Goal: Transaction & Acquisition: Book appointment/travel/reservation

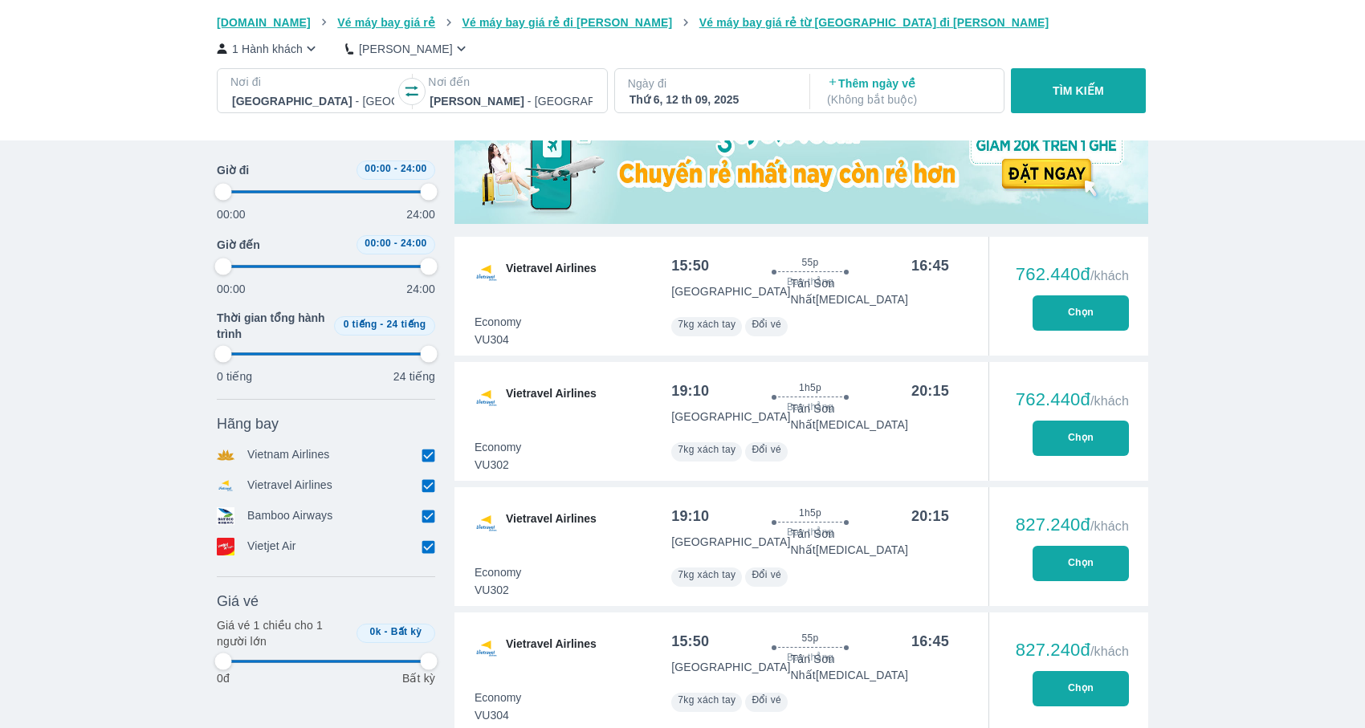
type input "97.9166666666667"
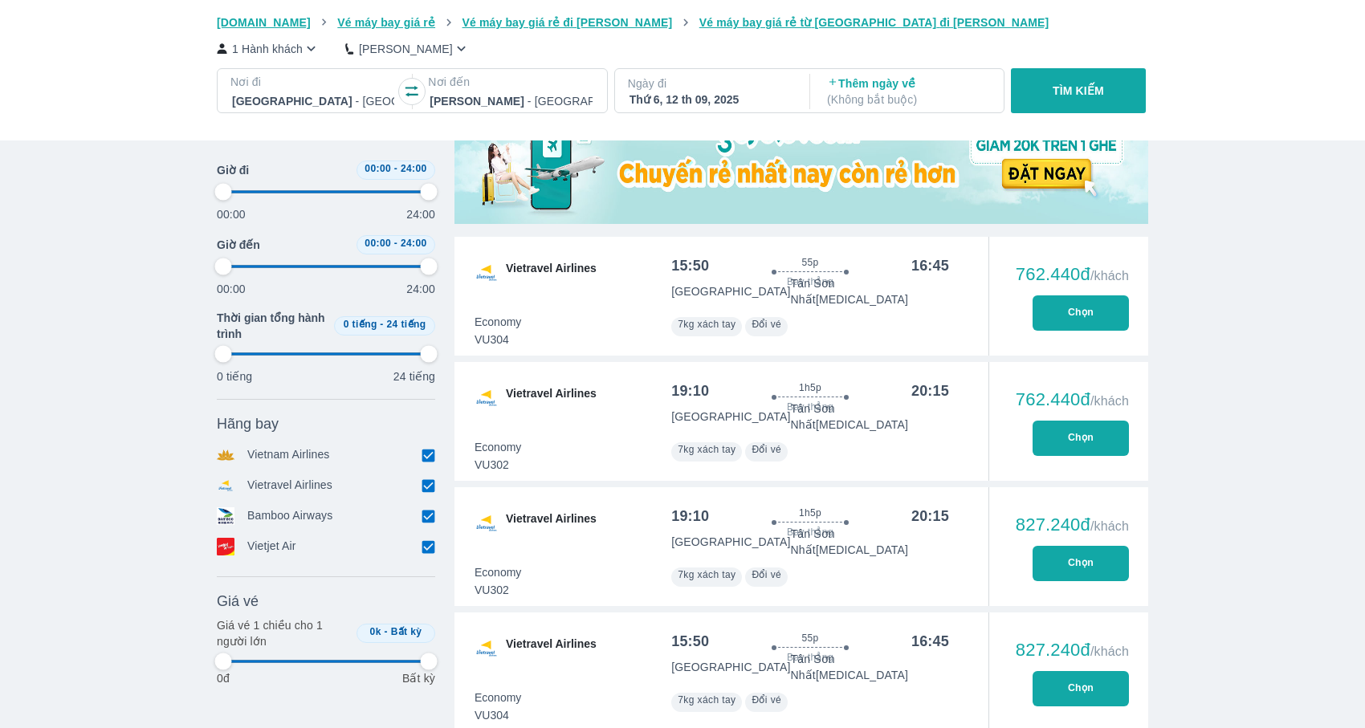
type input "97.9166666666667"
click at [303, 97] on div at bounding box center [313, 101] width 162 height 19
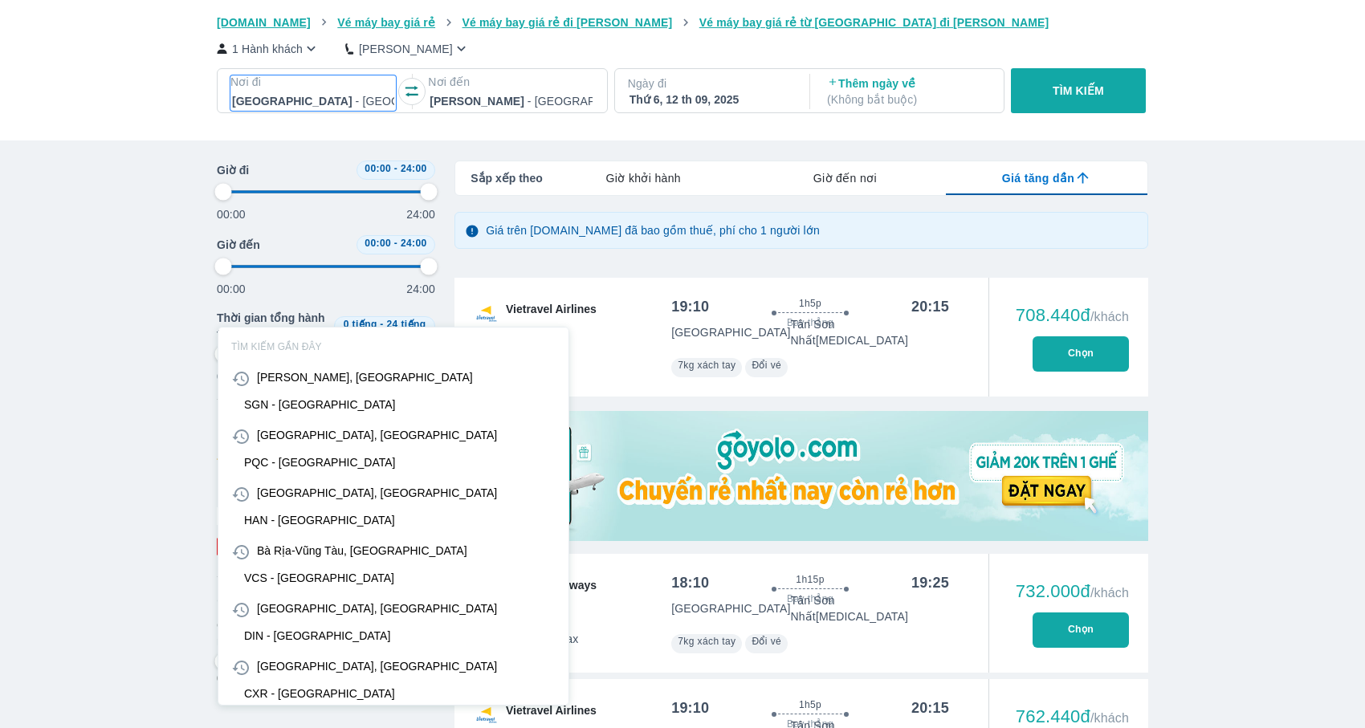
type input "s"
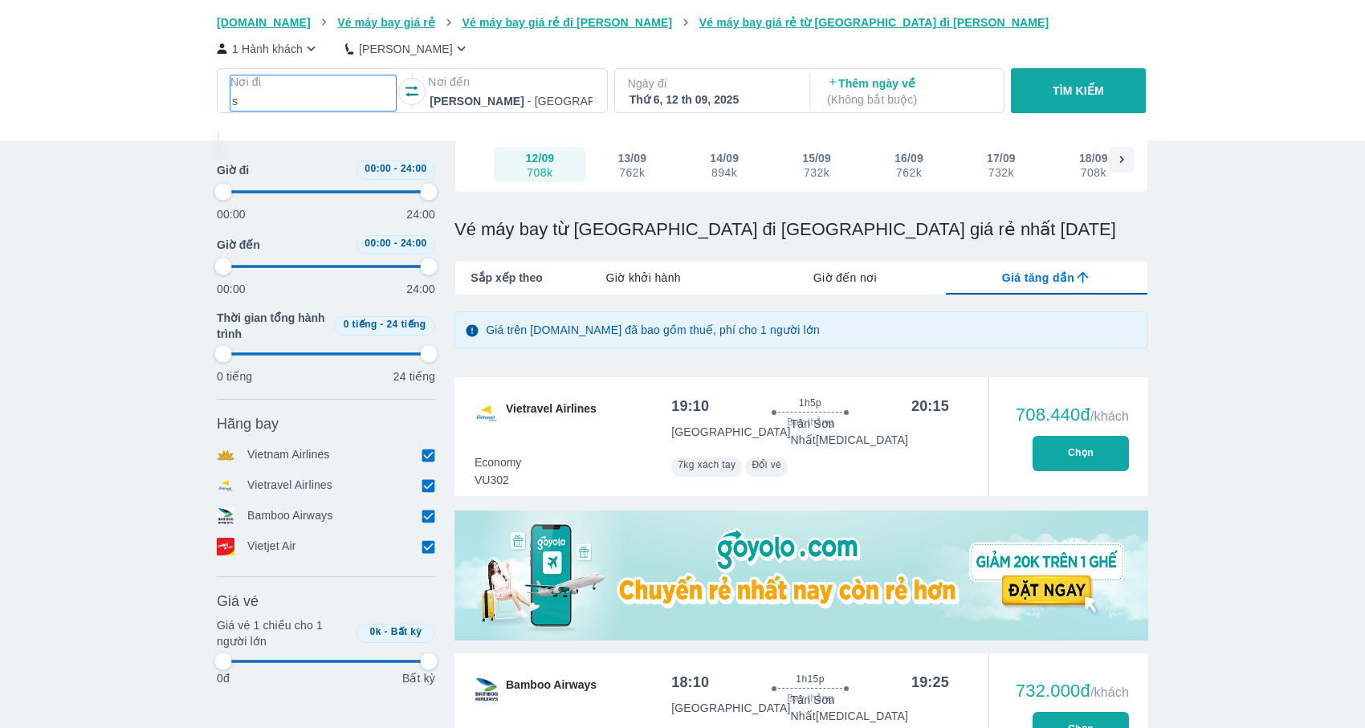
type input "97.9166666666667"
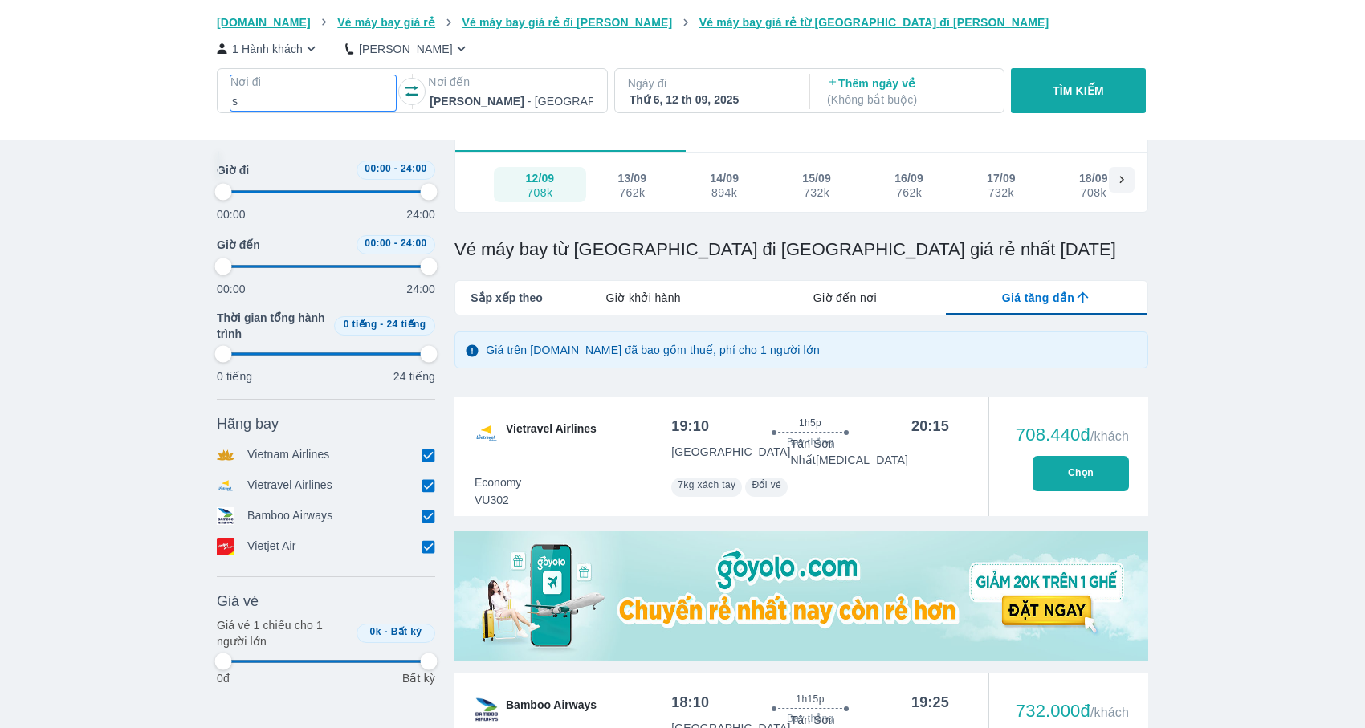
type input "97.9166666666667"
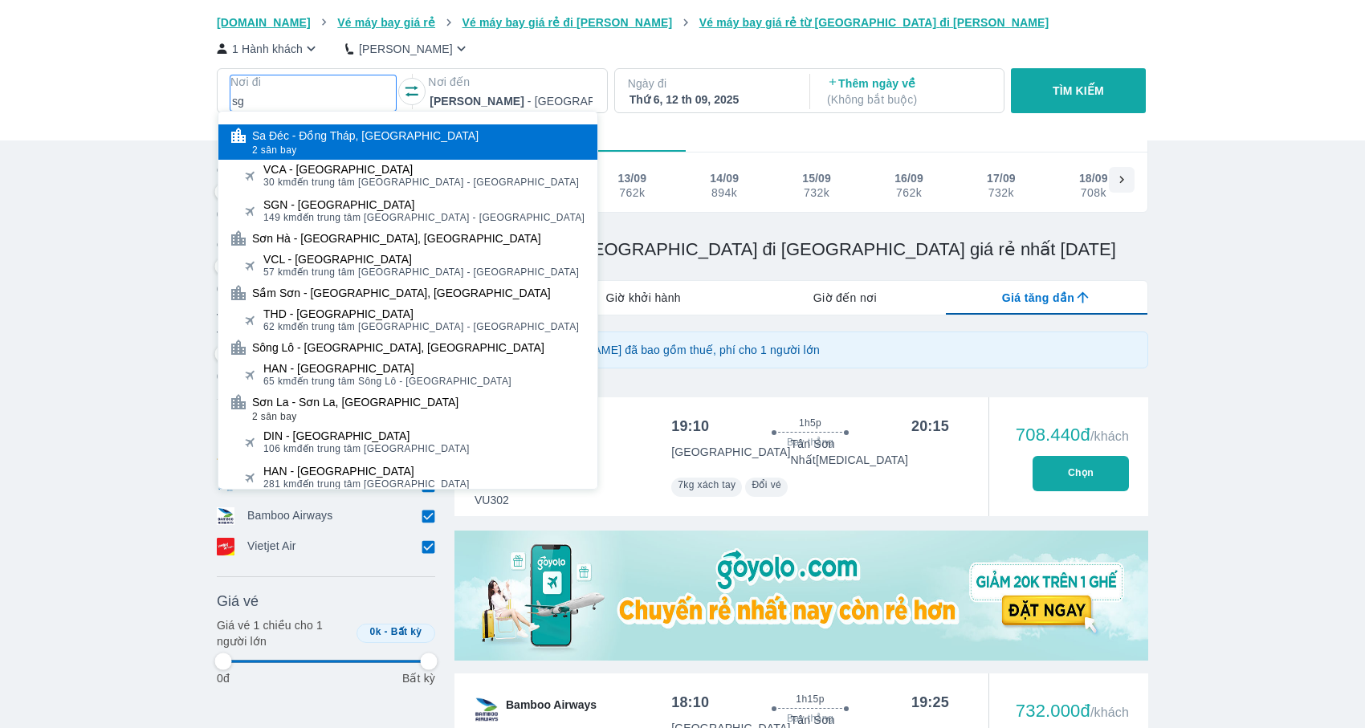
type input "sgn"
type input "97.9166666666667"
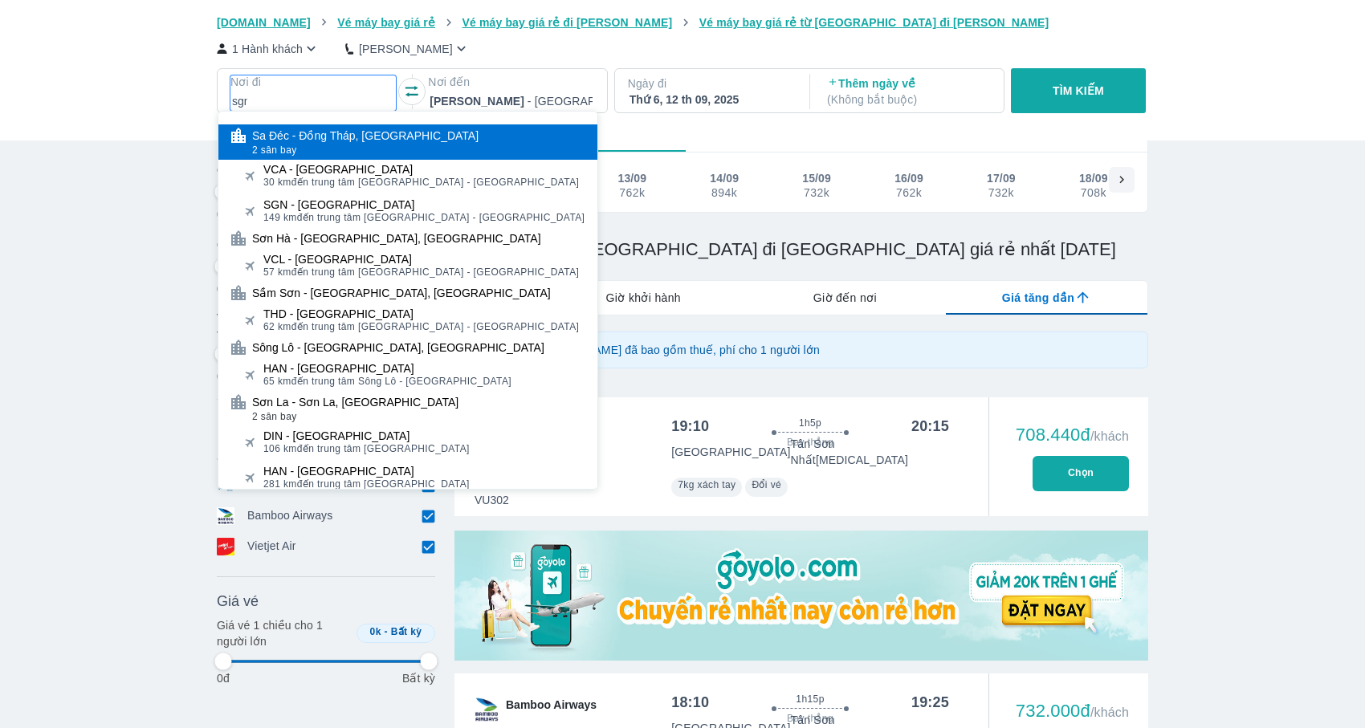
type input "97.9166666666667"
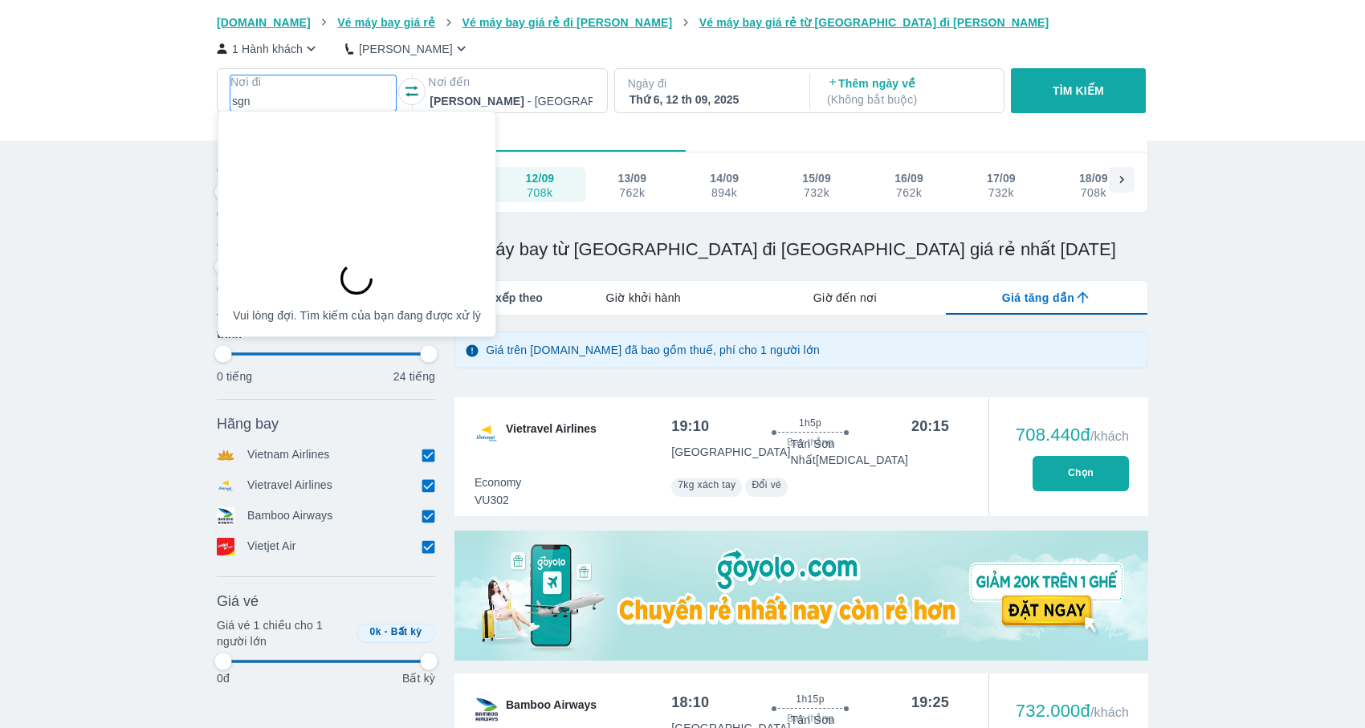
type input "97.9166666666667"
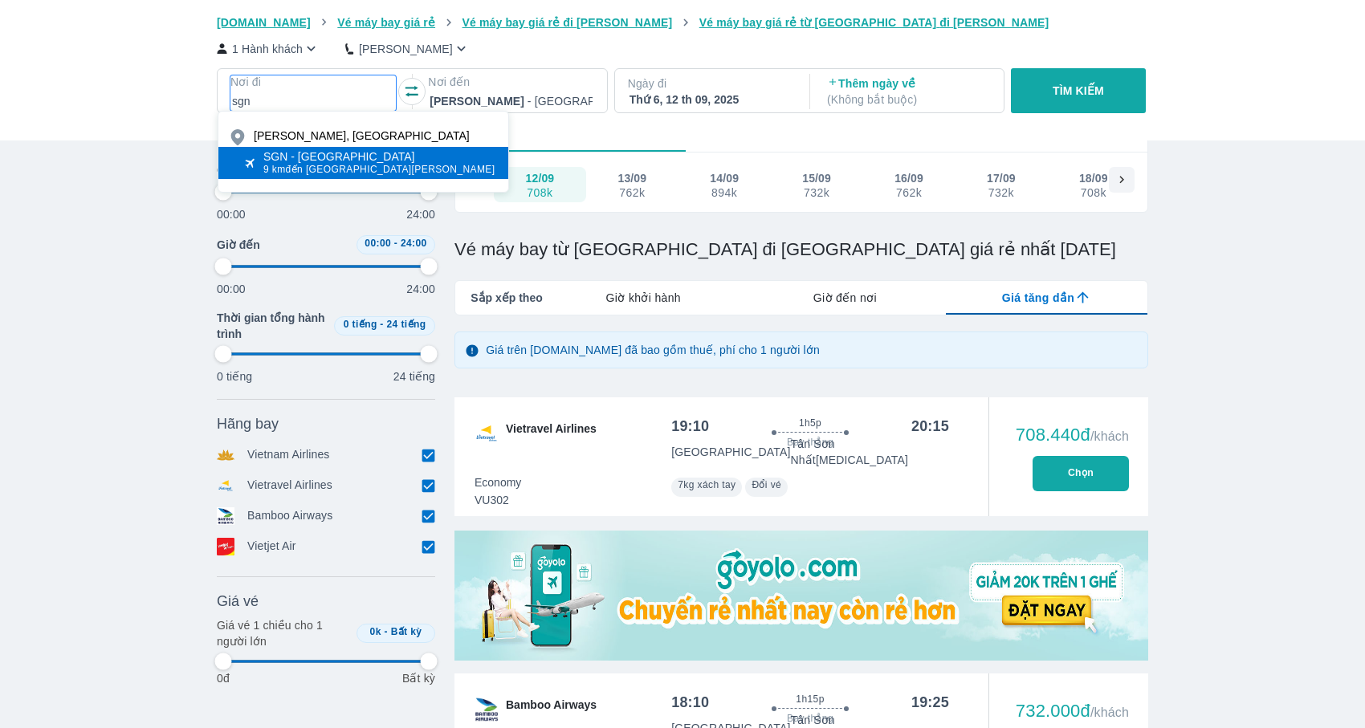
type input "sgn"
click at [390, 157] on div "SGN - [GEOGRAPHIC_DATA]" at bounding box center [379, 156] width 232 height 13
type input "97.9166666666667"
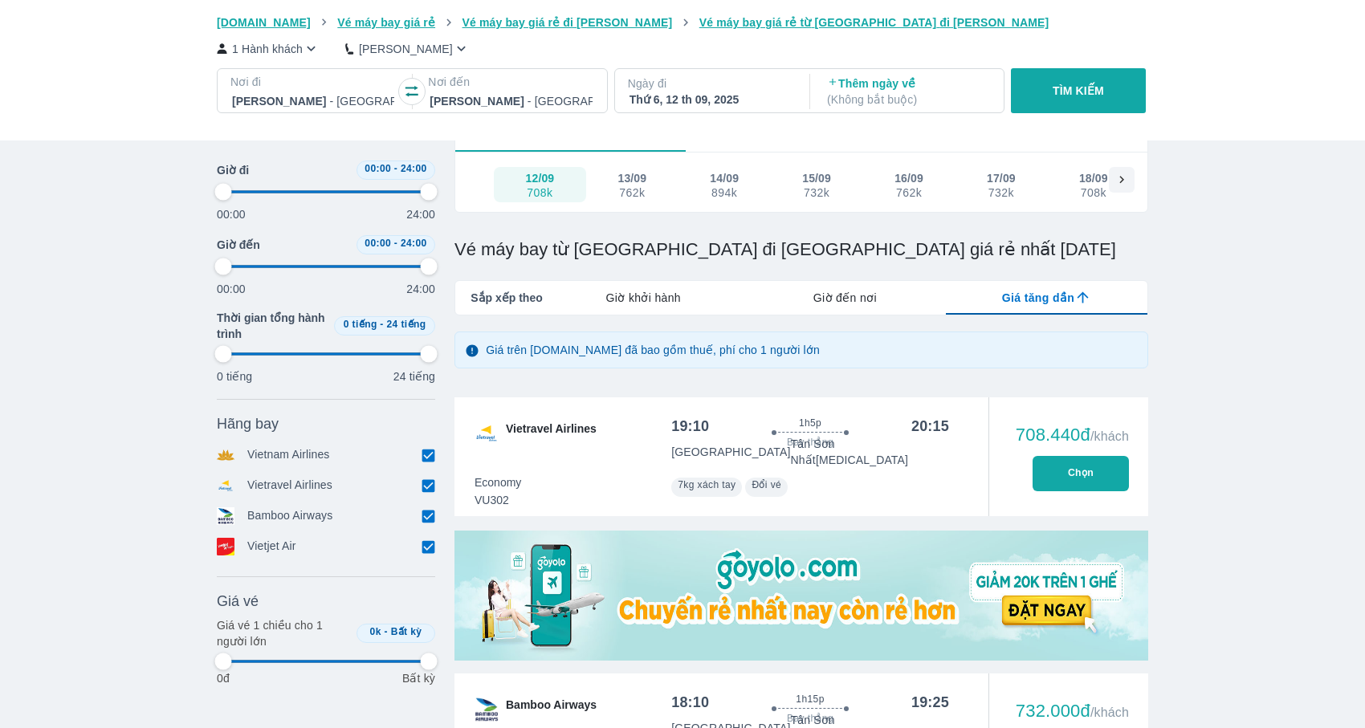
click at [501, 92] on div at bounding box center [510, 101] width 162 height 19
type input "97.9166666666667"
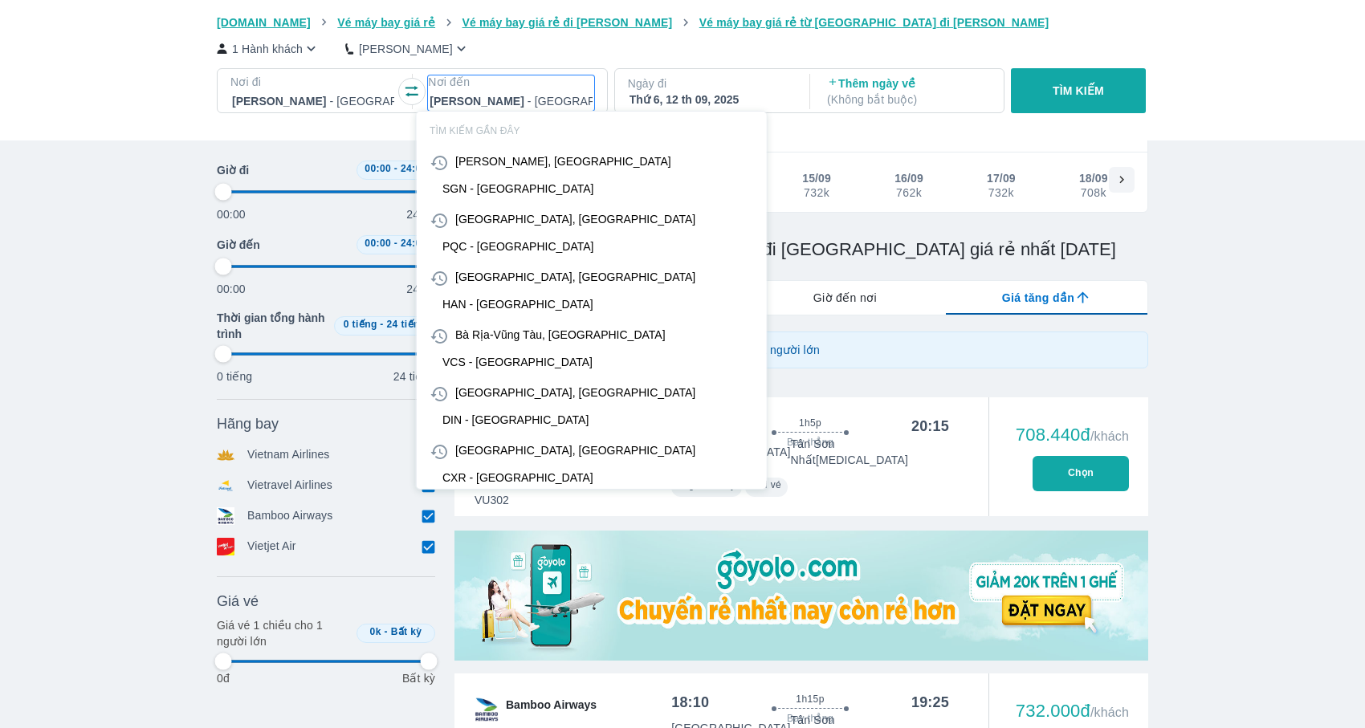
type input "h"
type input "97.9166666666667"
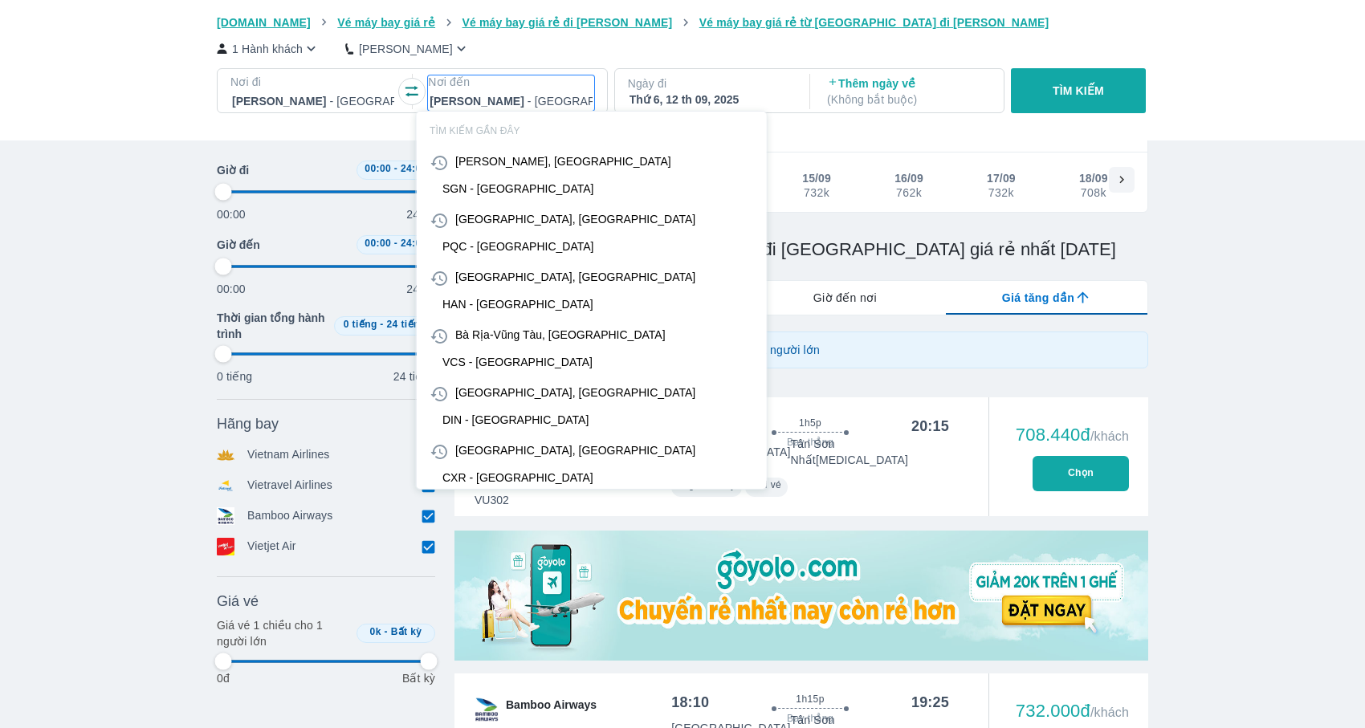
type input "97.9166666666667"
type input "hp"
type input "97.9166666666667"
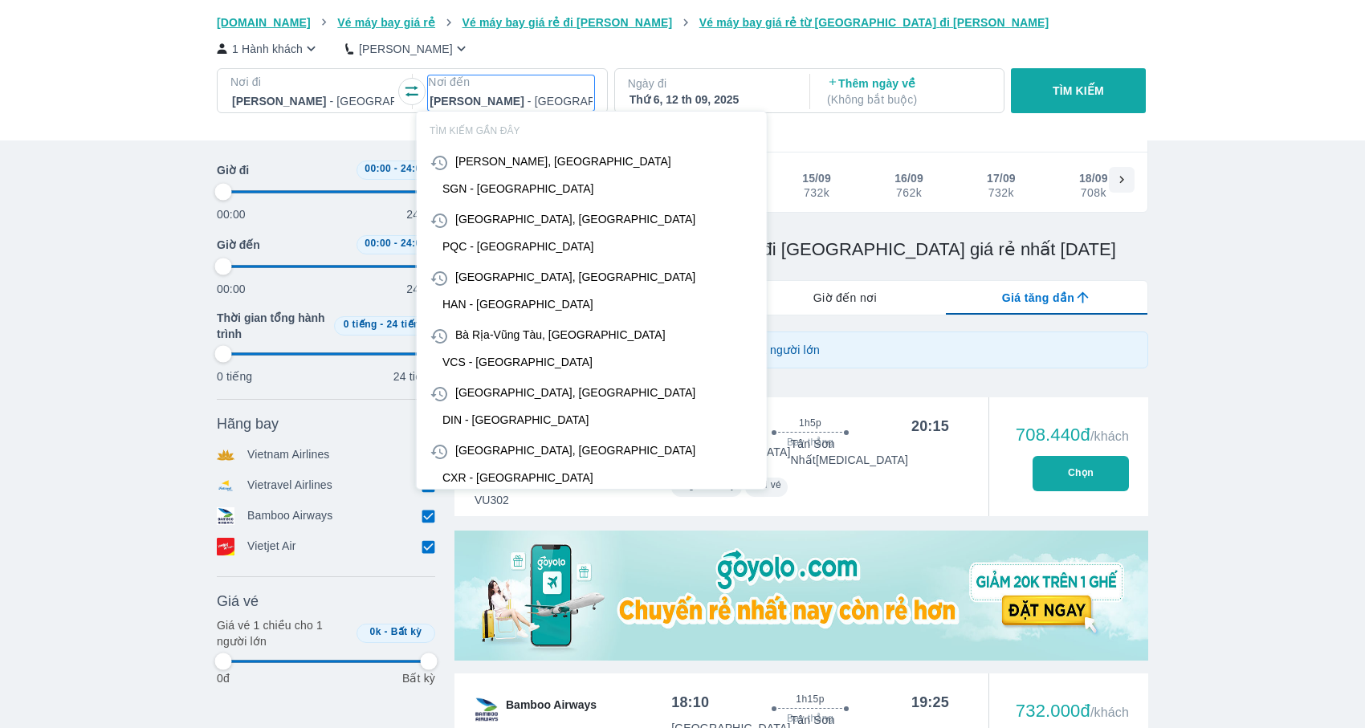
type input "97.9166666666667"
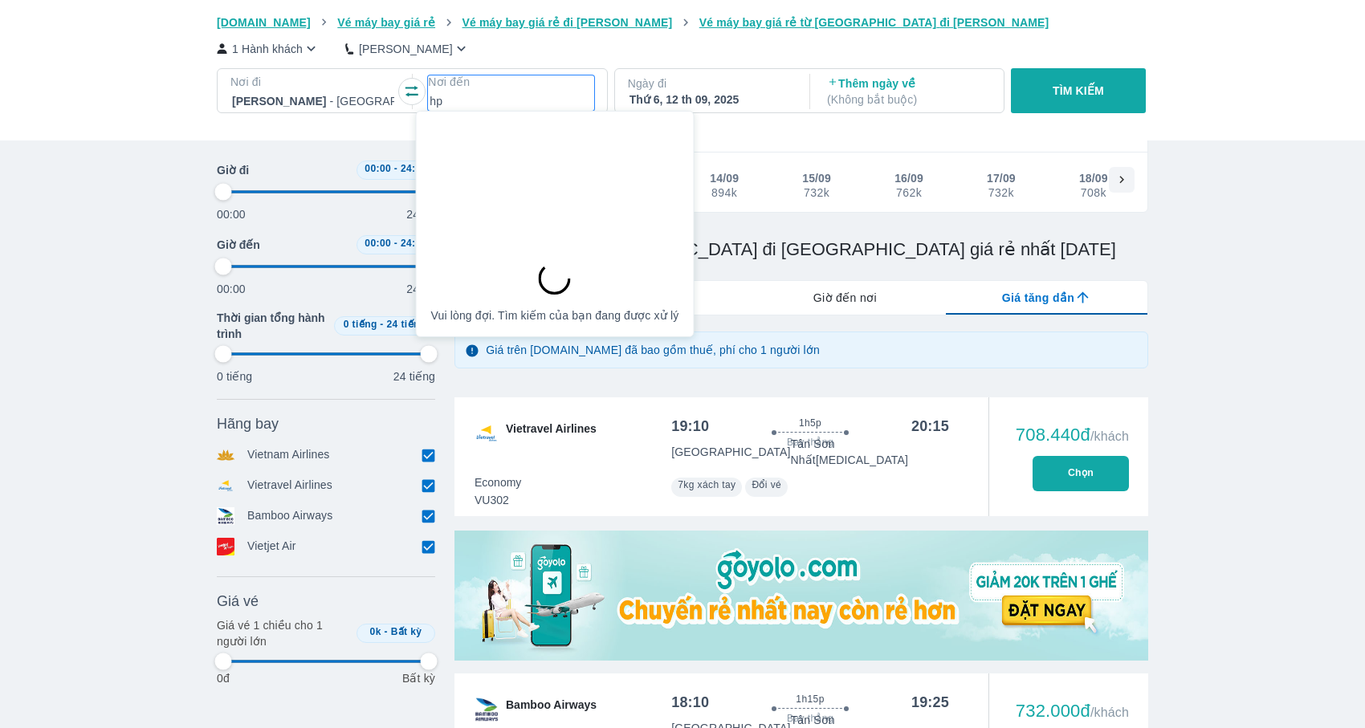
type input "97.9166666666667"
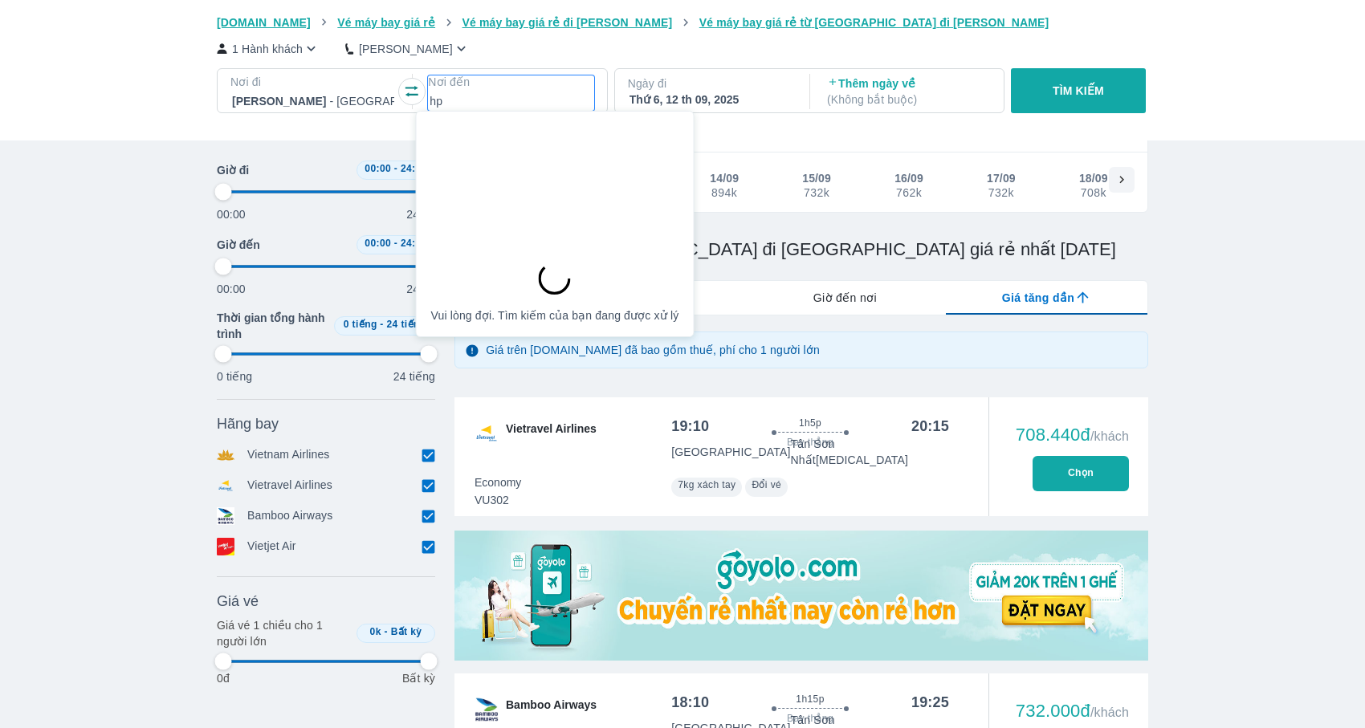
type input "97.9166666666667"
type input "hph"
type input "97.9166666666667"
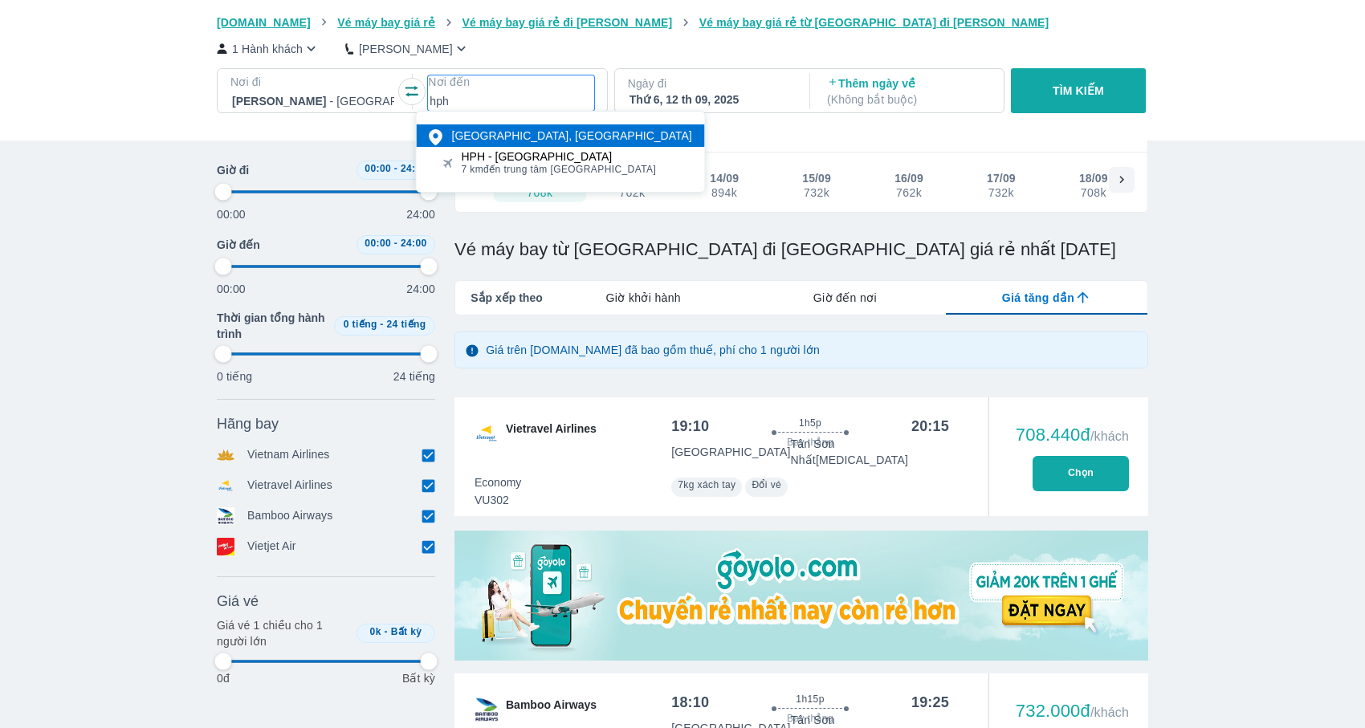
type input "97.9166666666667"
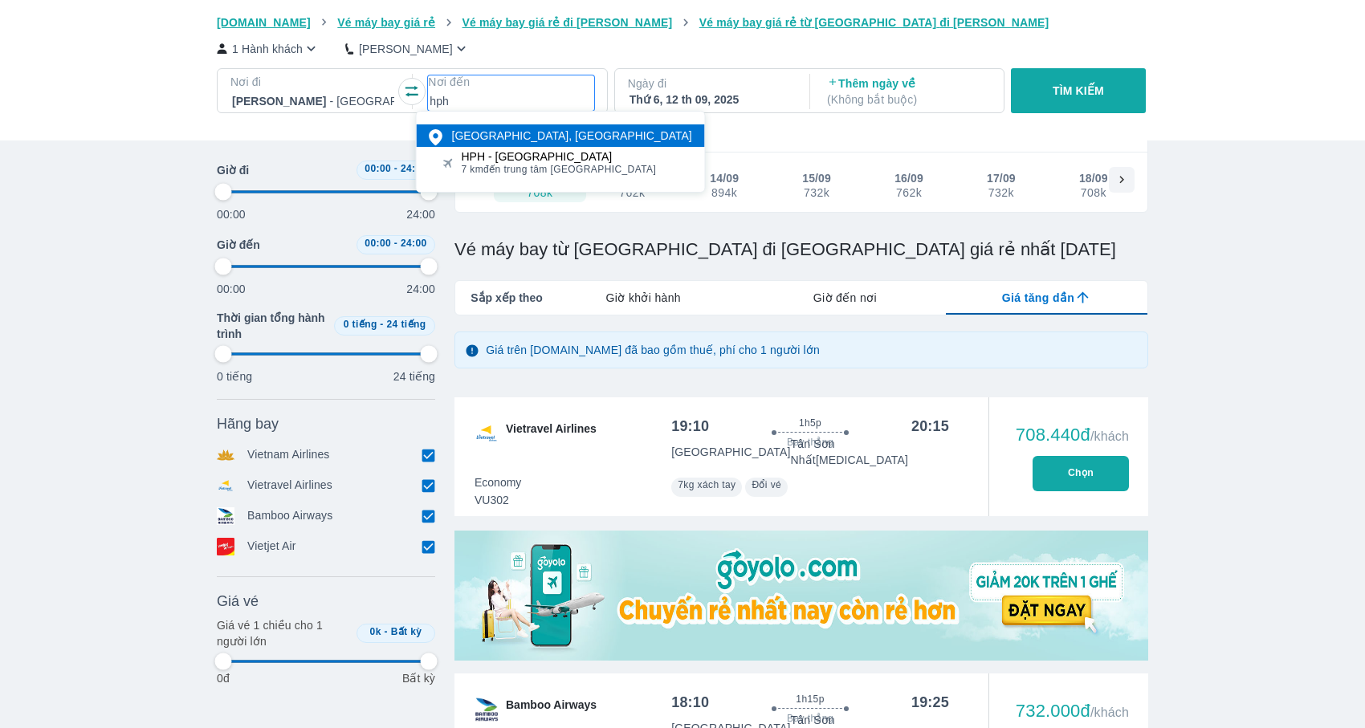
type input "97.9166666666667"
type input "hph"
click at [507, 146] on div "[GEOGRAPHIC_DATA], [GEOGRAPHIC_DATA]" at bounding box center [561, 135] width 288 height 22
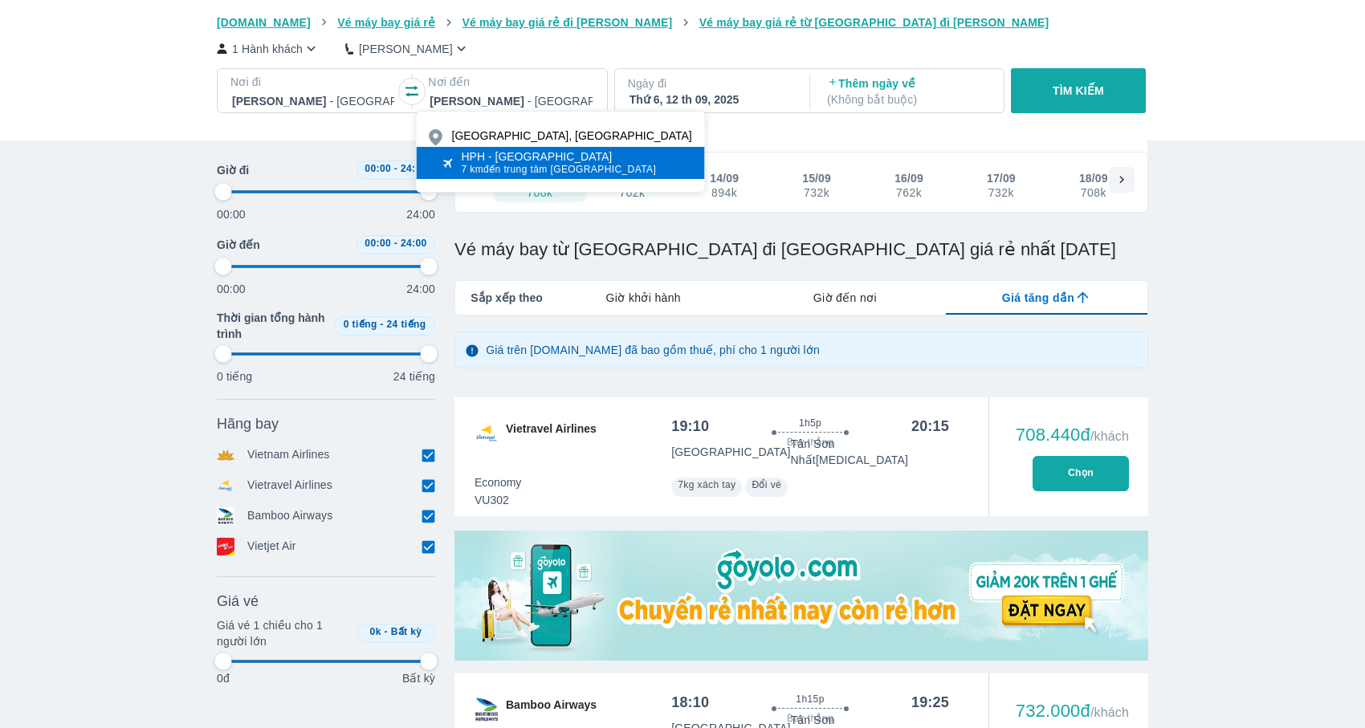
click at [508, 159] on div "HPH - [GEOGRAPHIC_DATA]" at bounding box center [559, 156] width 195 height 13
type input "97.9166666666667"
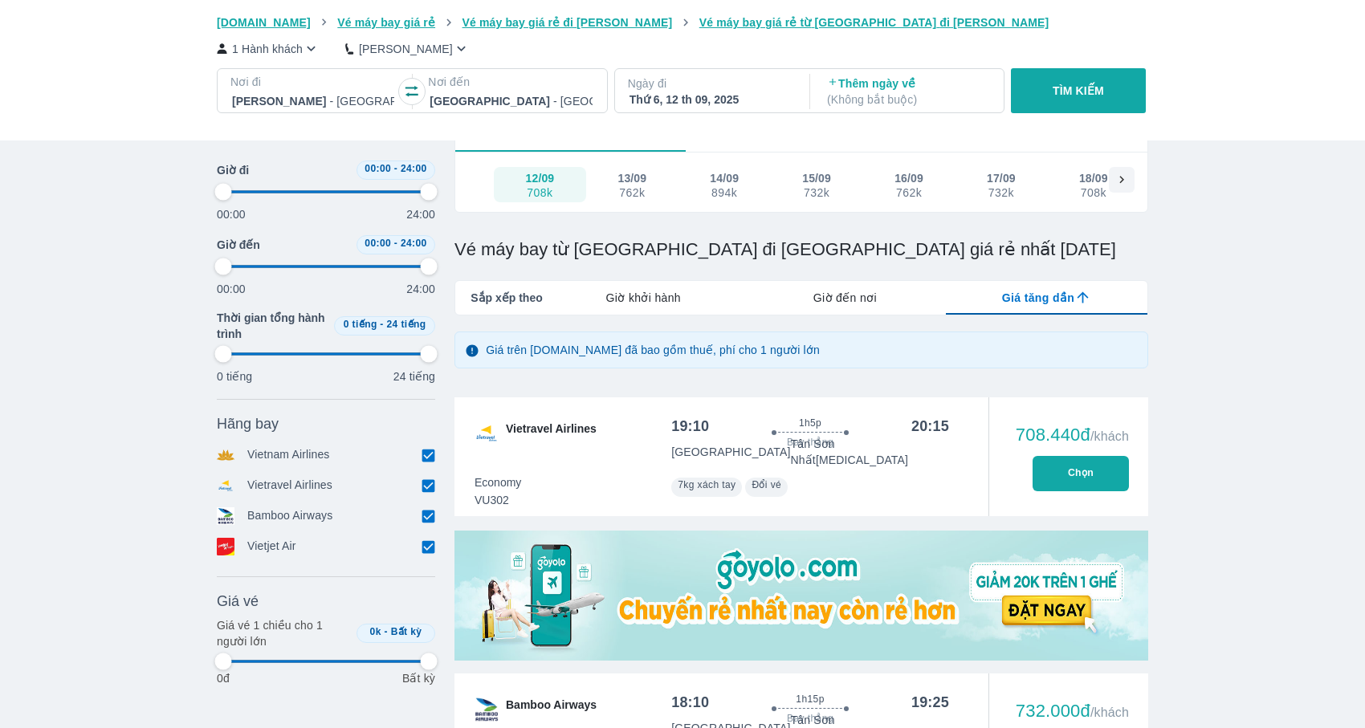
click at [749, 98] on div "Thứ 6, 12 th 09, 2025" at bounding box center [710, 100] width 162 height 16
type input "97.9166666666667"
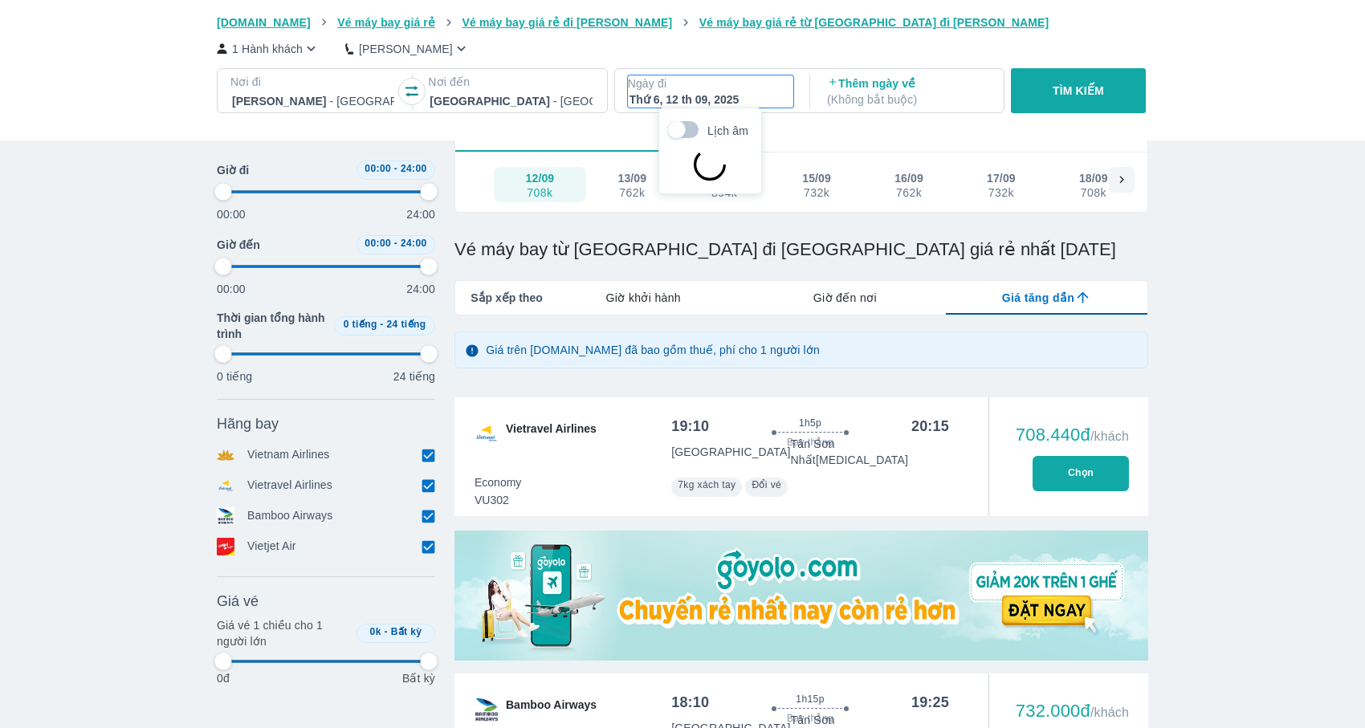
type input "97.9166666666667"
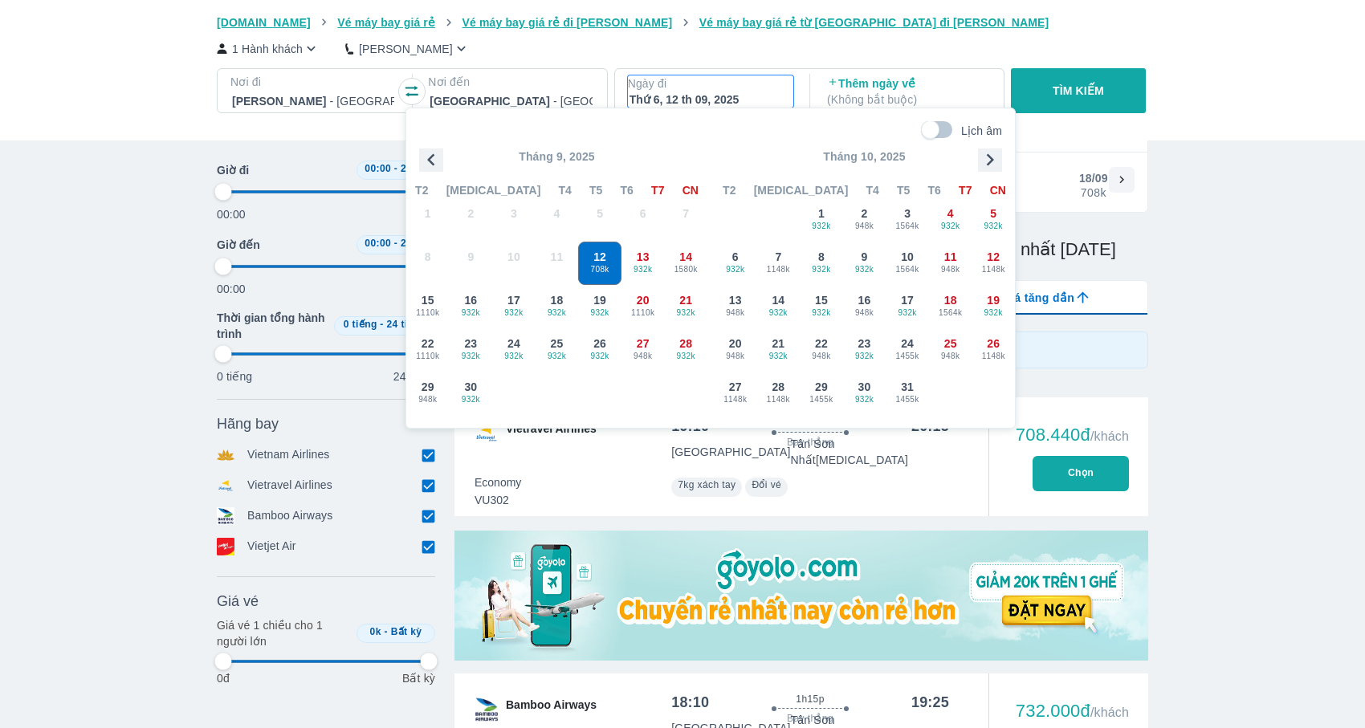
type input "97.9166666666667"
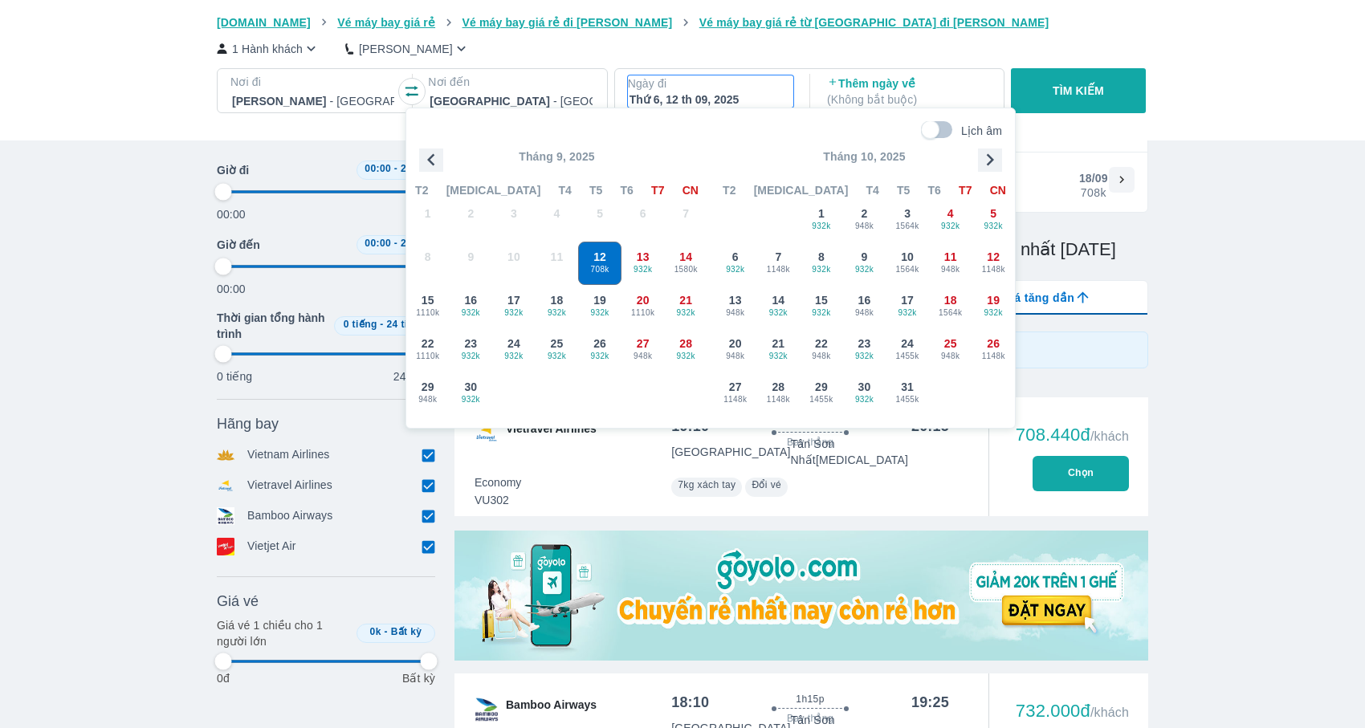
type input "97.9166666666667"
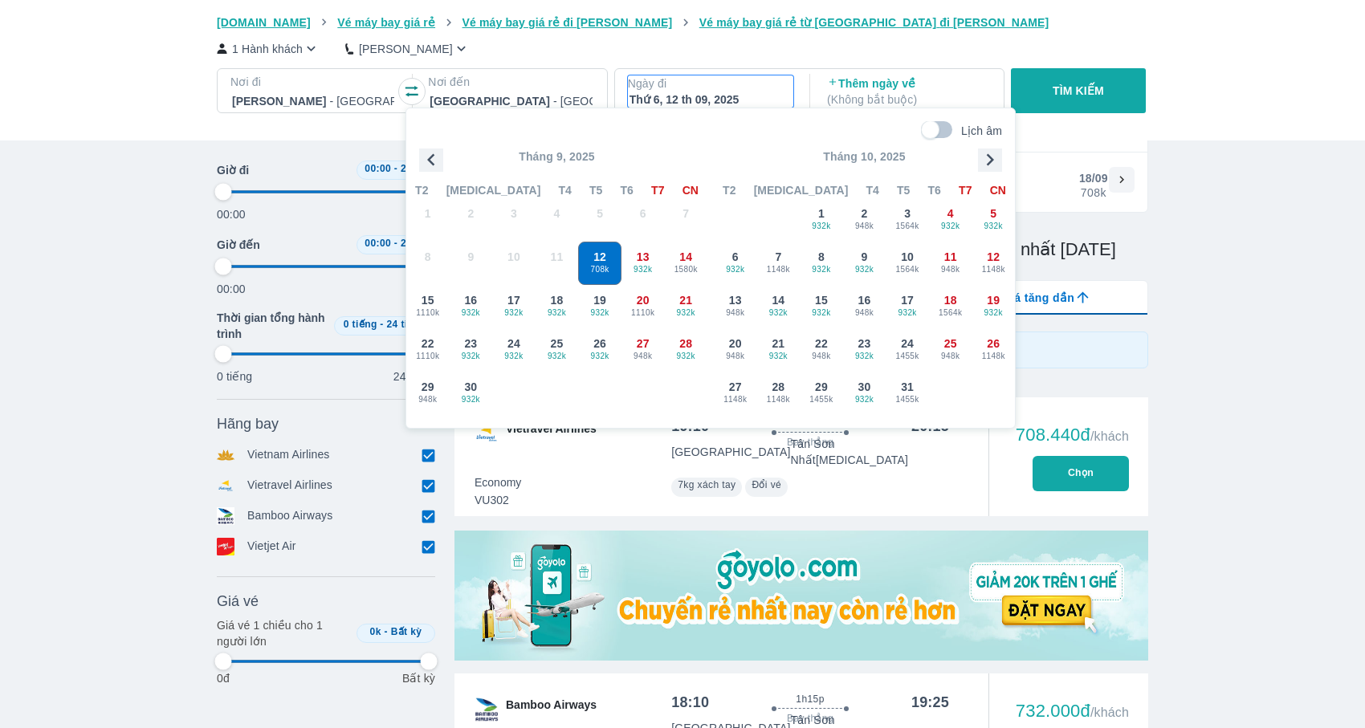
type input "97.9166666666667"
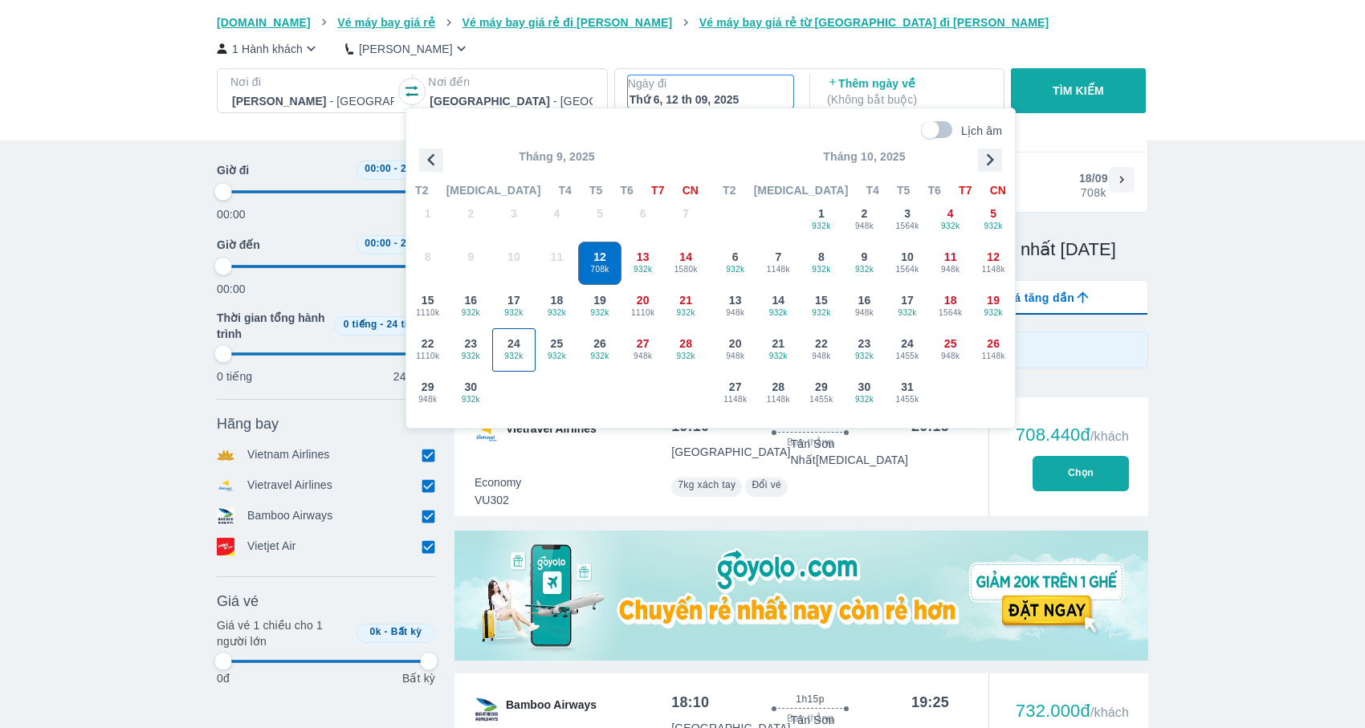
type input "97.9166666666667"
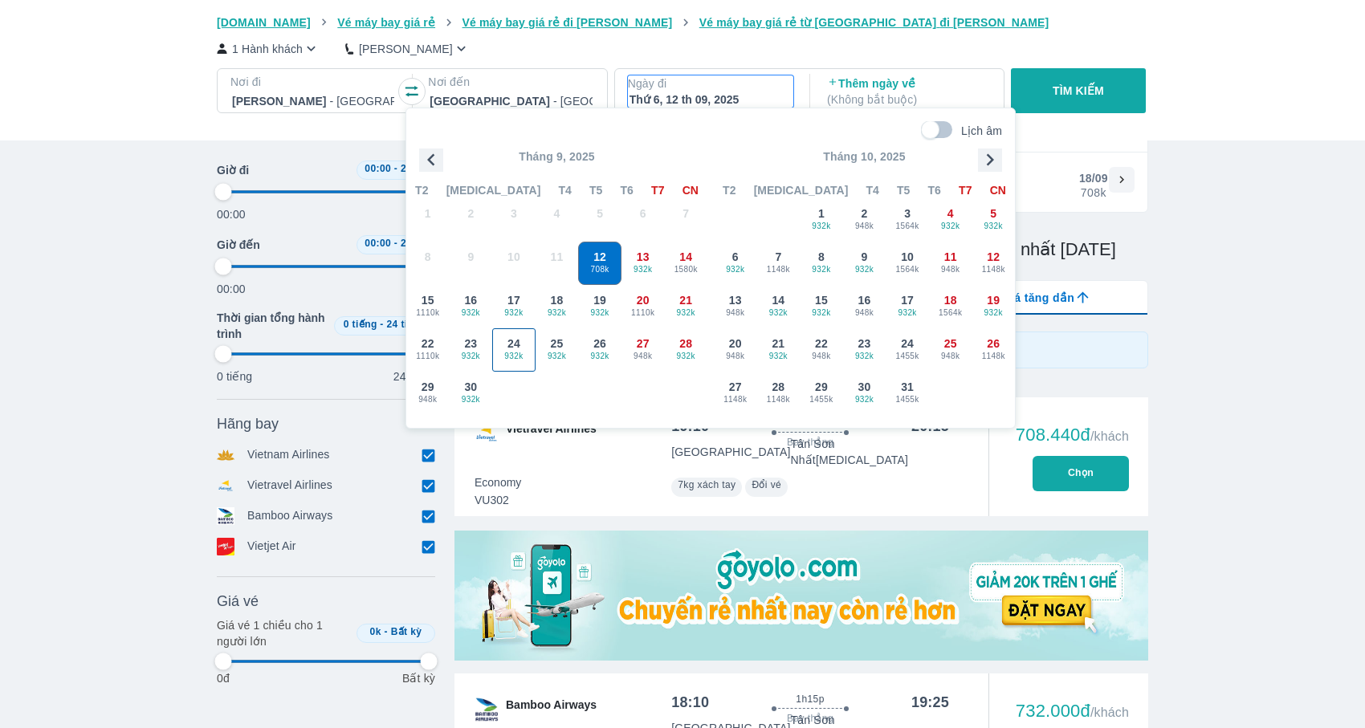
type input "97.9166666666667"
click at [941, 125] on input "Lịch âm" at bounding box center [929, 130] width 55 height 18
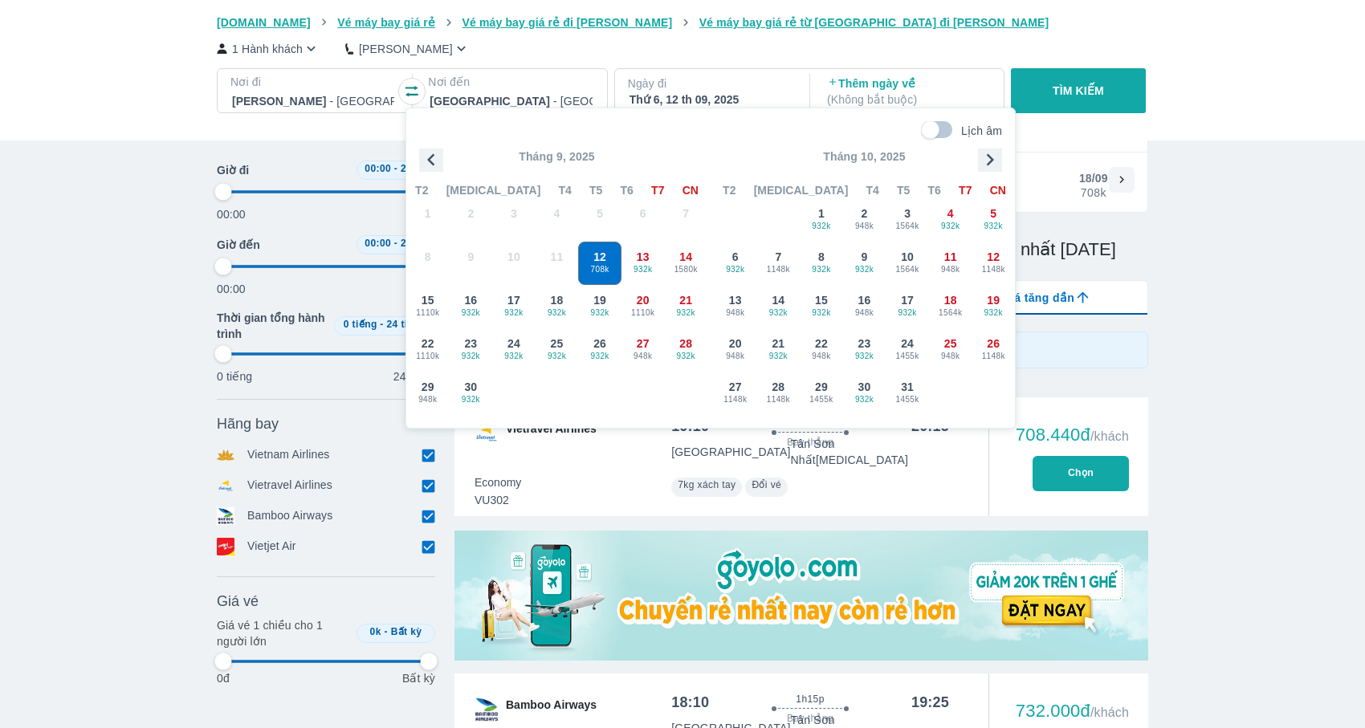
checkbox input "true"
type input "97.9166666666667"
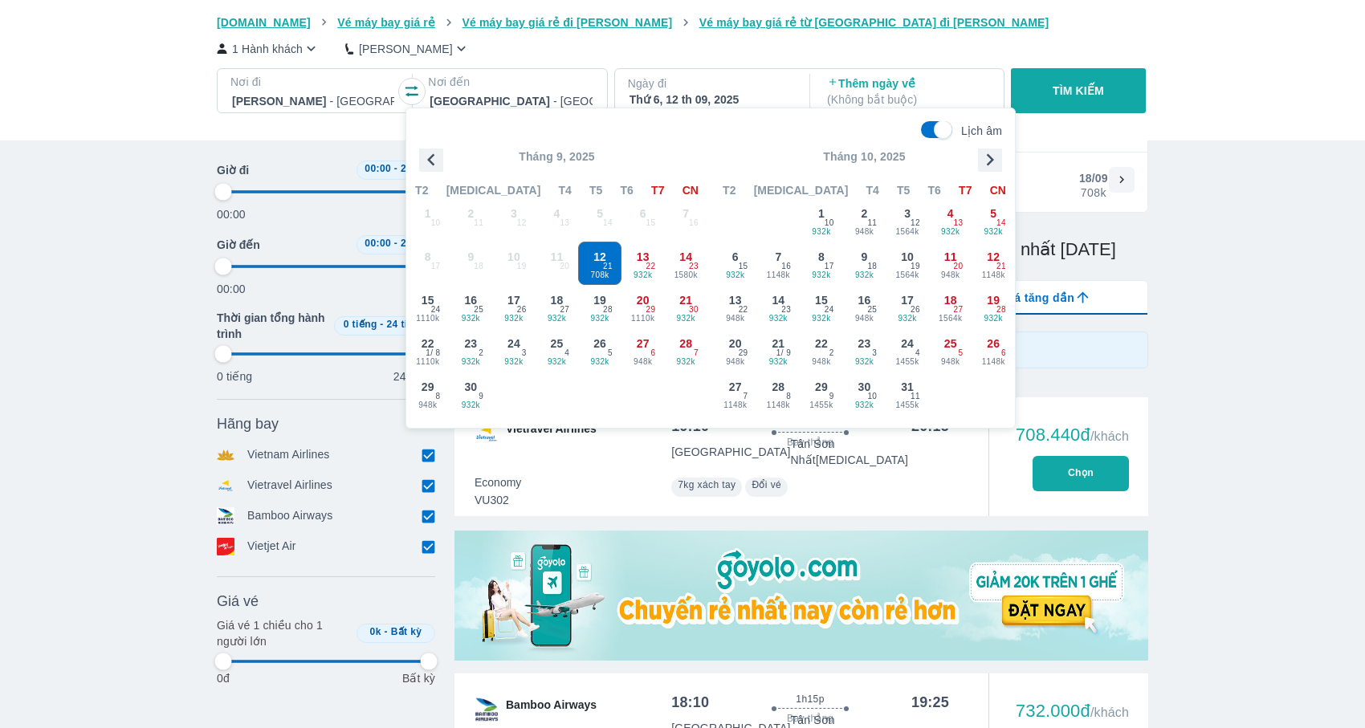
type input "97.9166666666667"
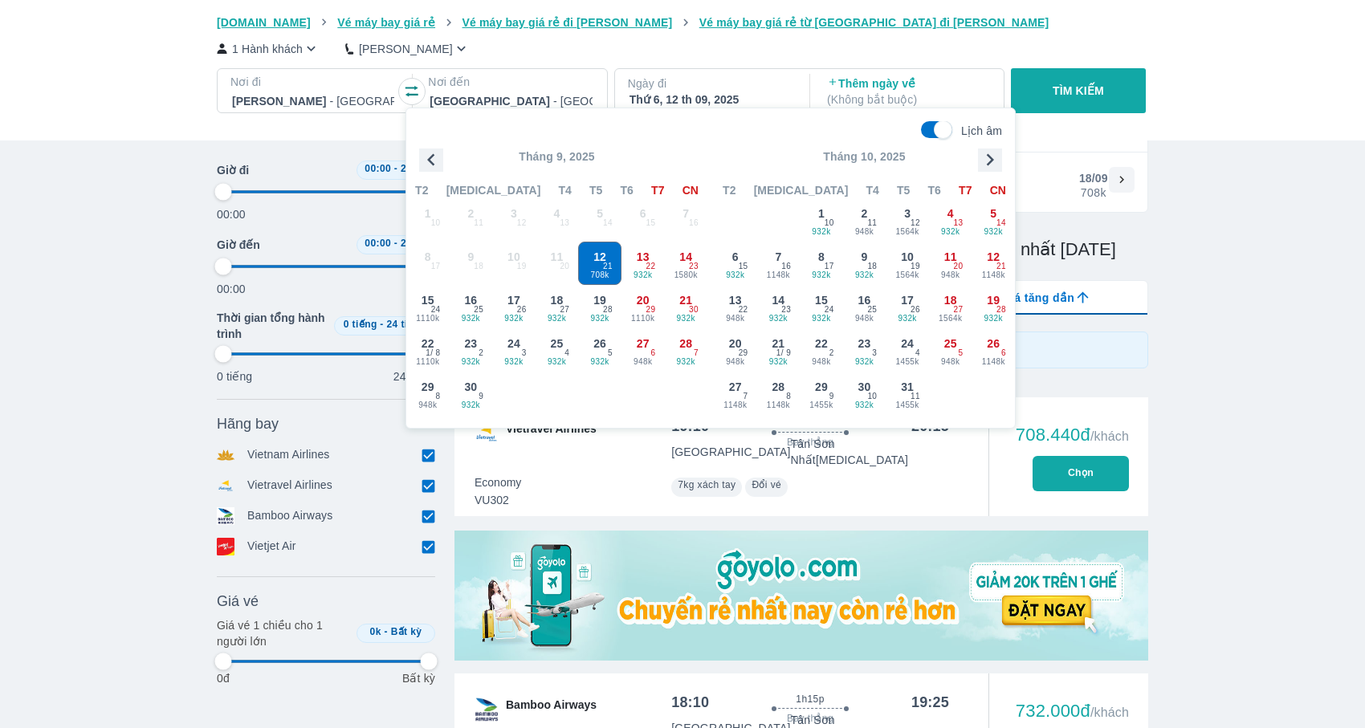
type input "97.9166666666667"
click at [522, 356] on span "3" at bounding box center [524, 353] width 5 height 13
type input "97.9166666666667"
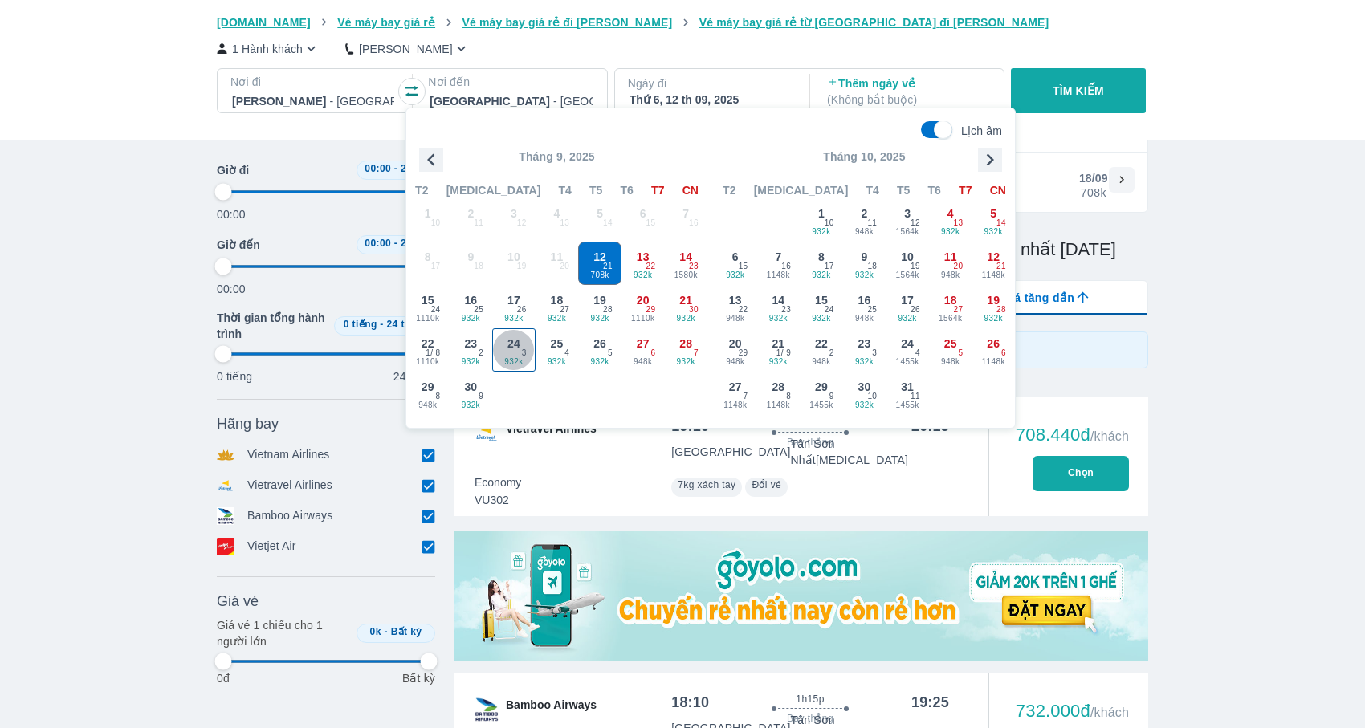
type input "97.9166666666667"
checkbox input "false"
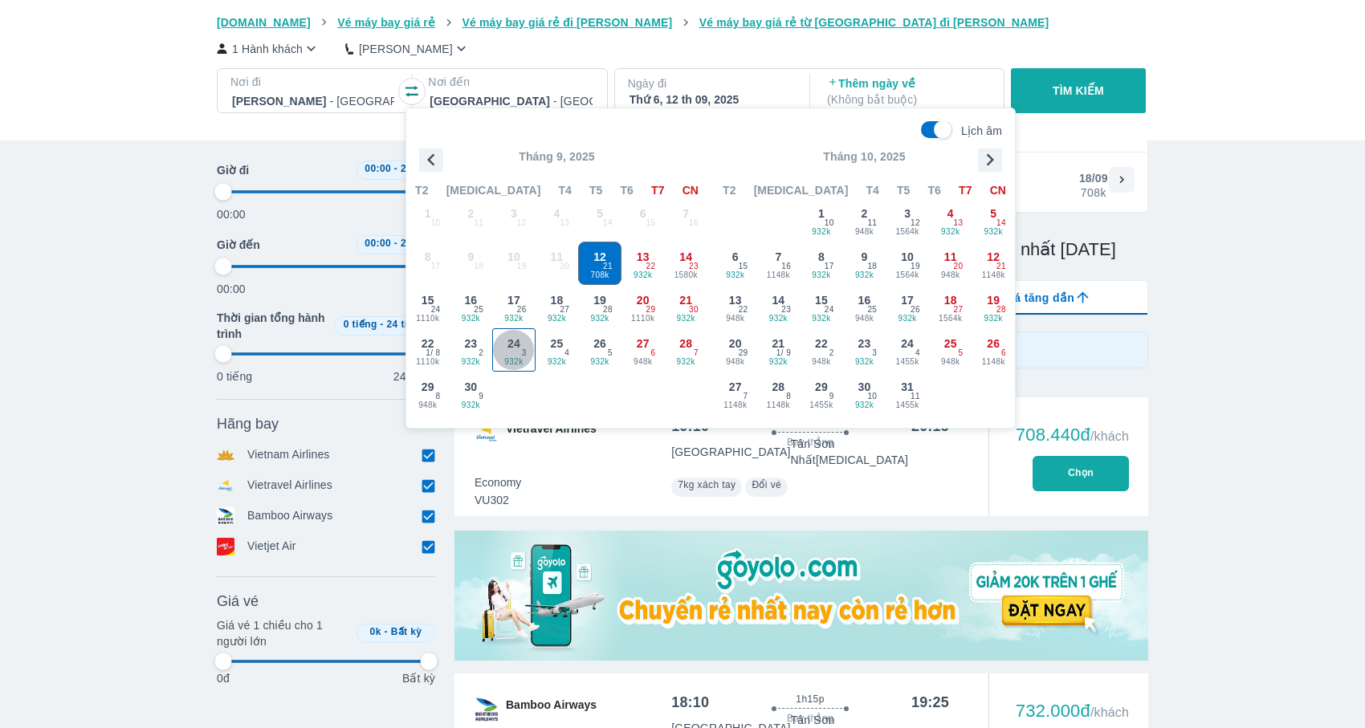
checkbox input "false"
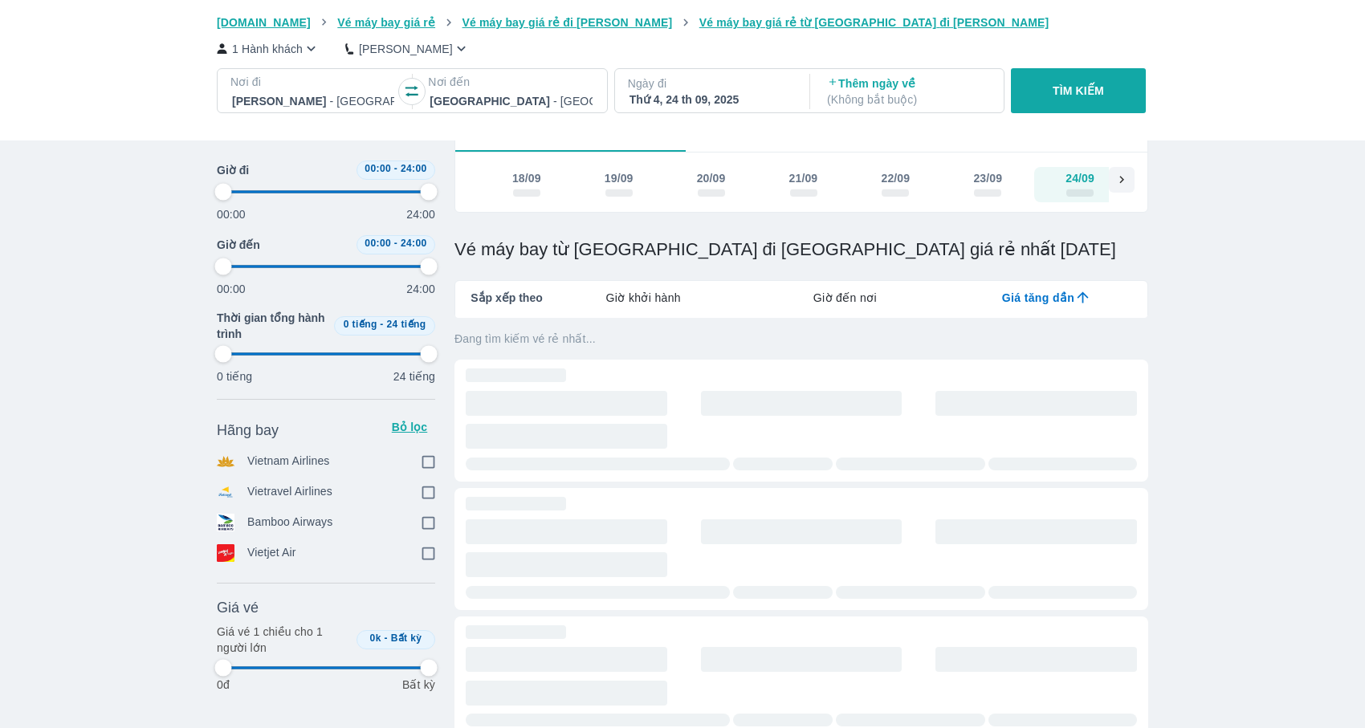
scroll to position [0, 584]
type input "97.9166666666667"
checkbox input "true"
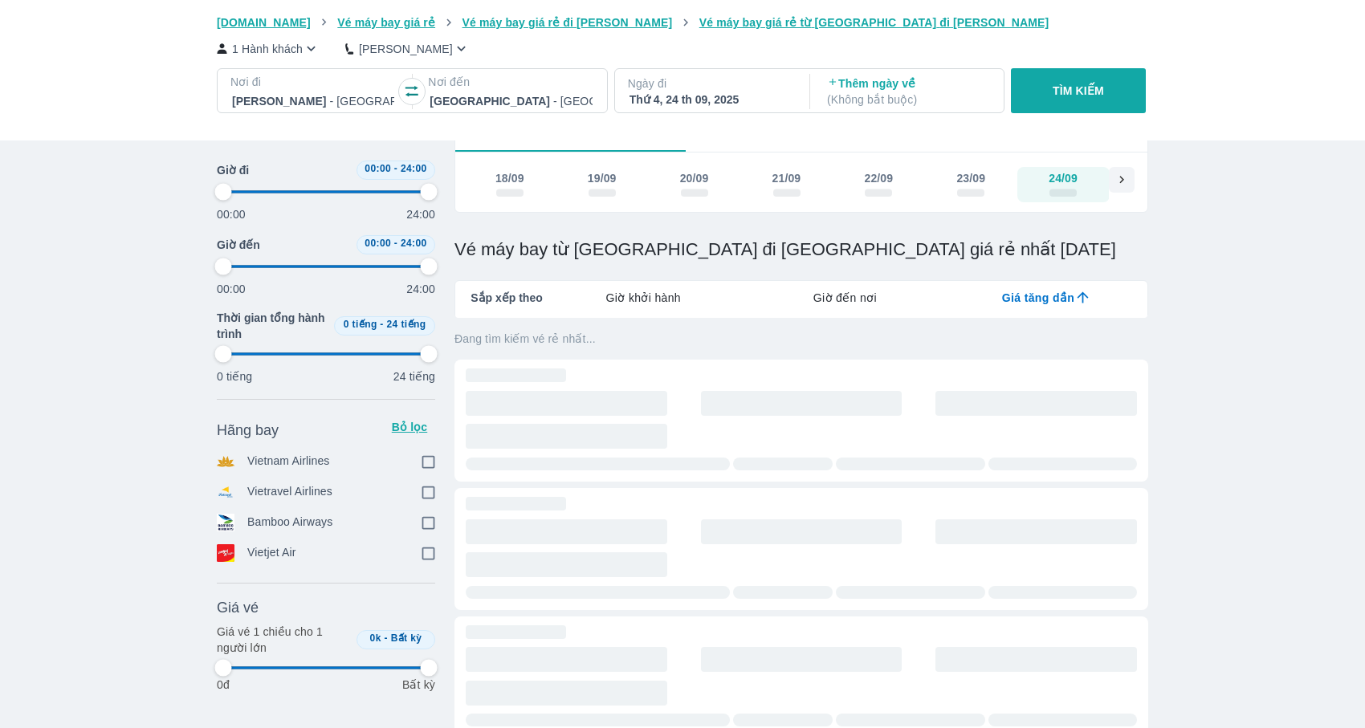
checkbox input "true"
type input "97.9166666666667"
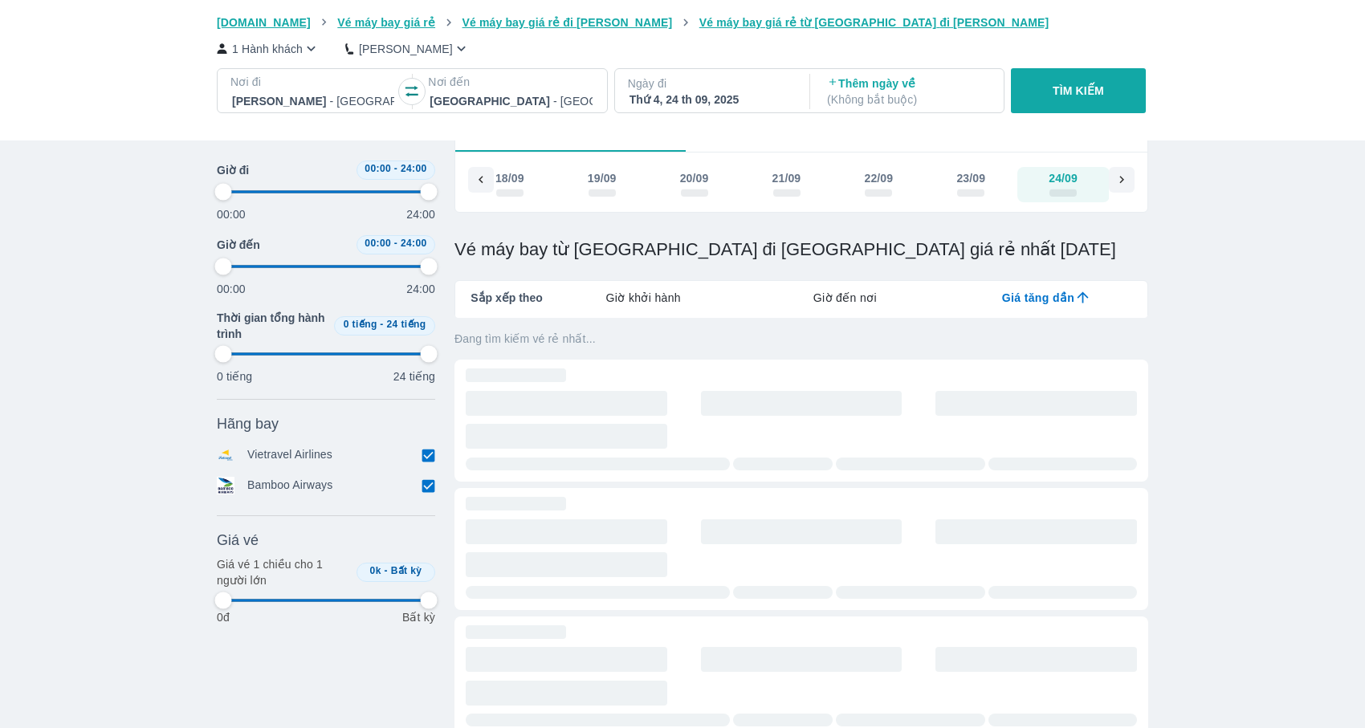
type input "97.9166666666667"
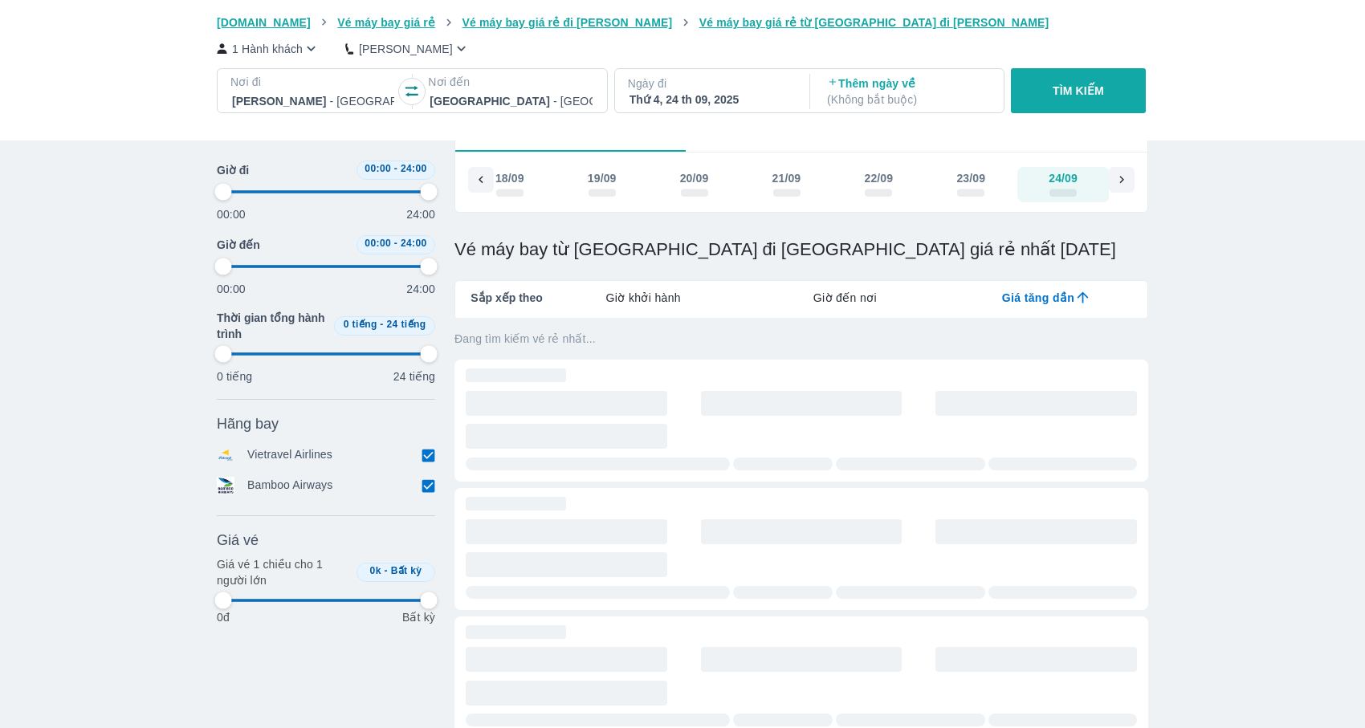
type input "97.9166666666667"
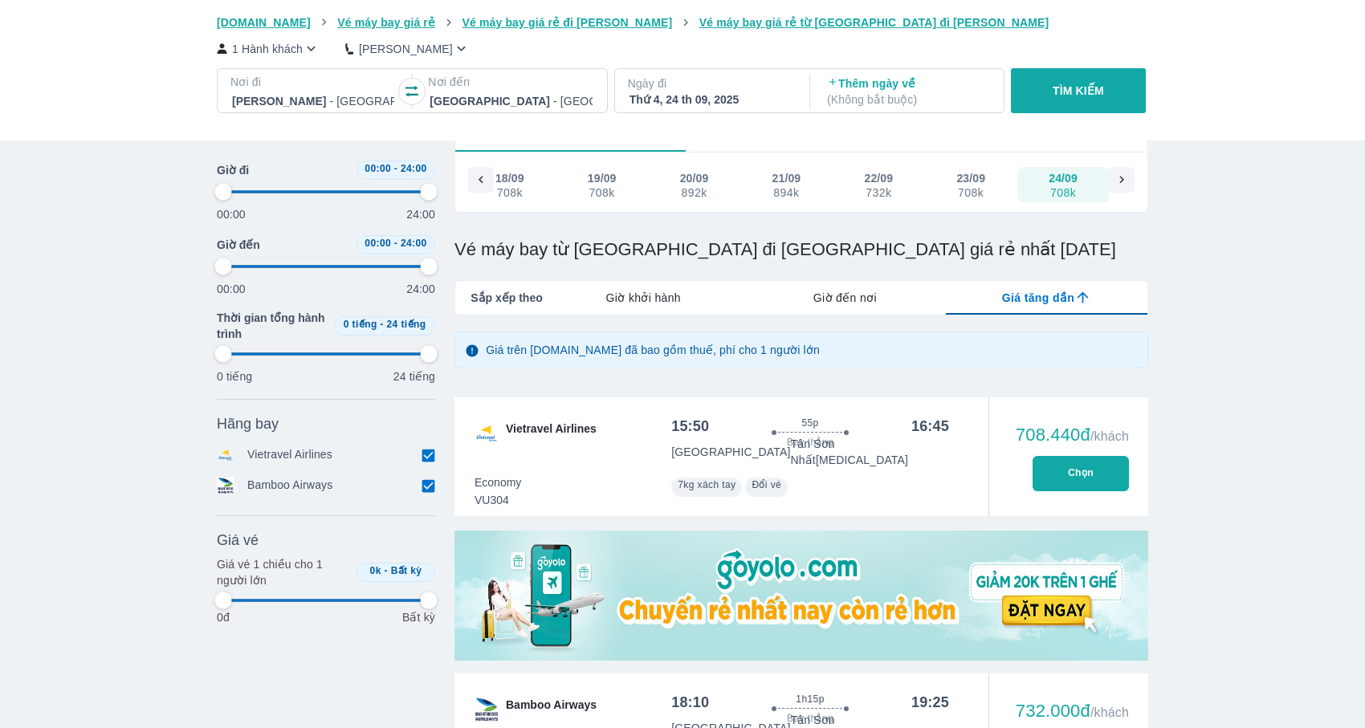
click at [1068, 100] on button "TÌM KIẾM" at bounding box center [1078, 90] width 134 height 45
type input "97.9166666666667"
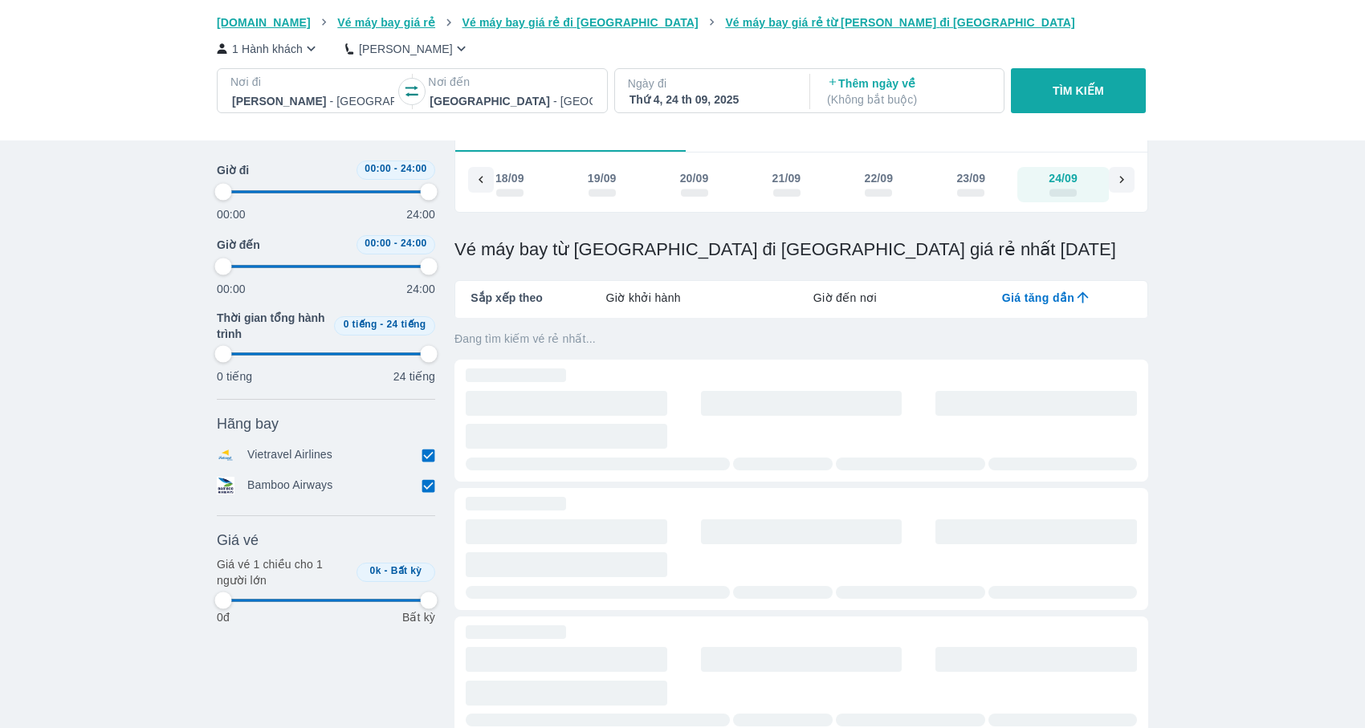
type input "97.9166666666667"
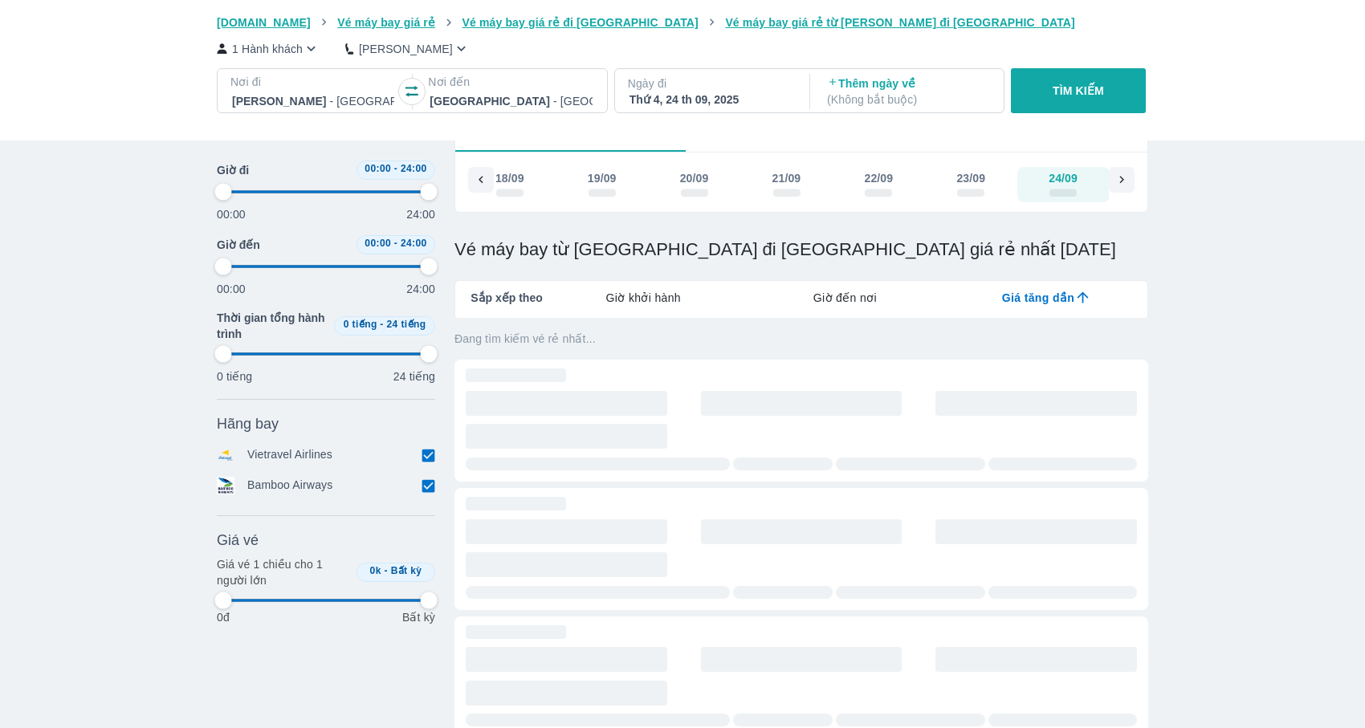
type input "97.9166666666667"
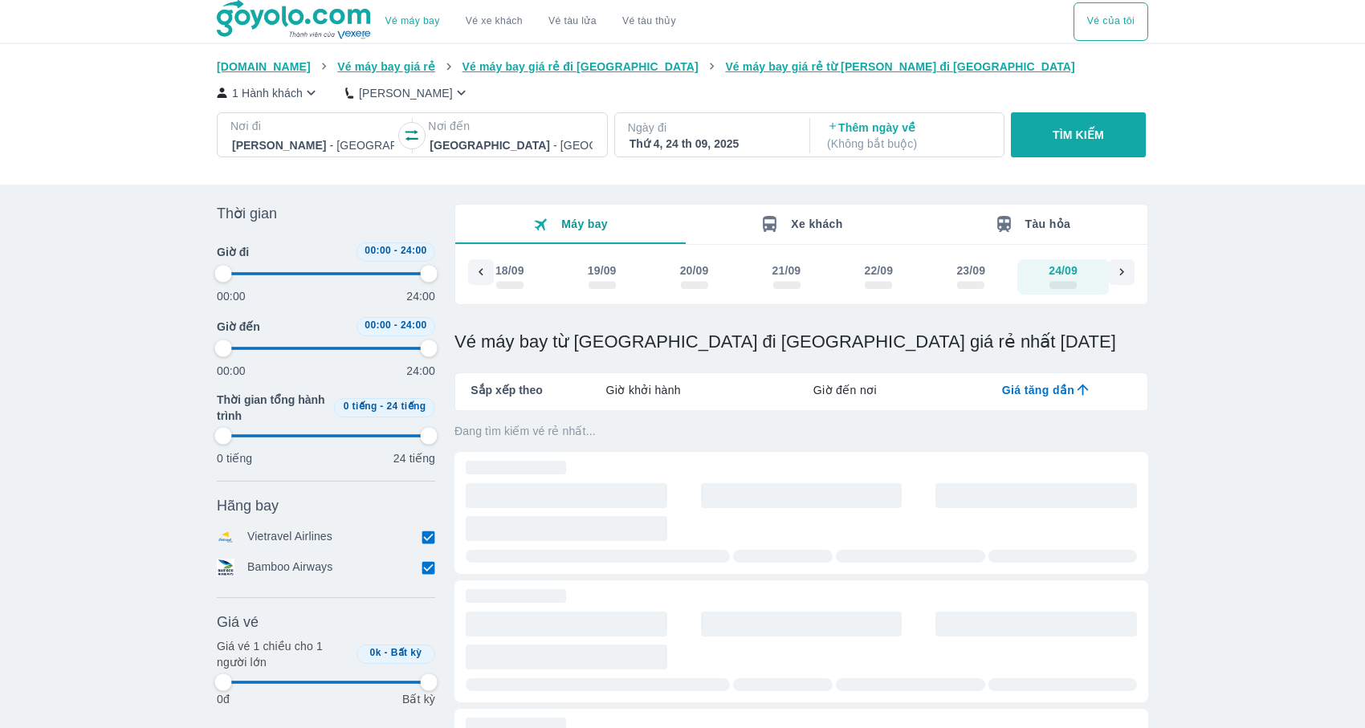
type input "97.9166666666667"
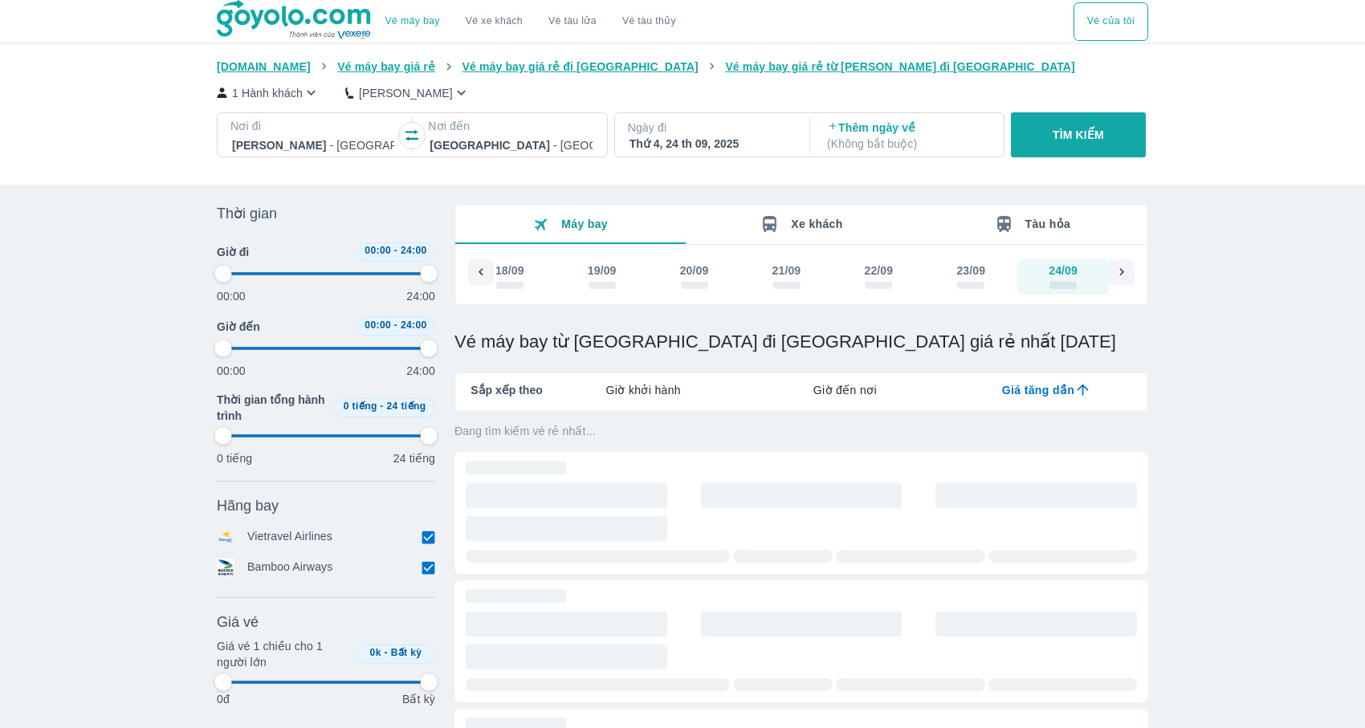
type input "97.9166666666667"
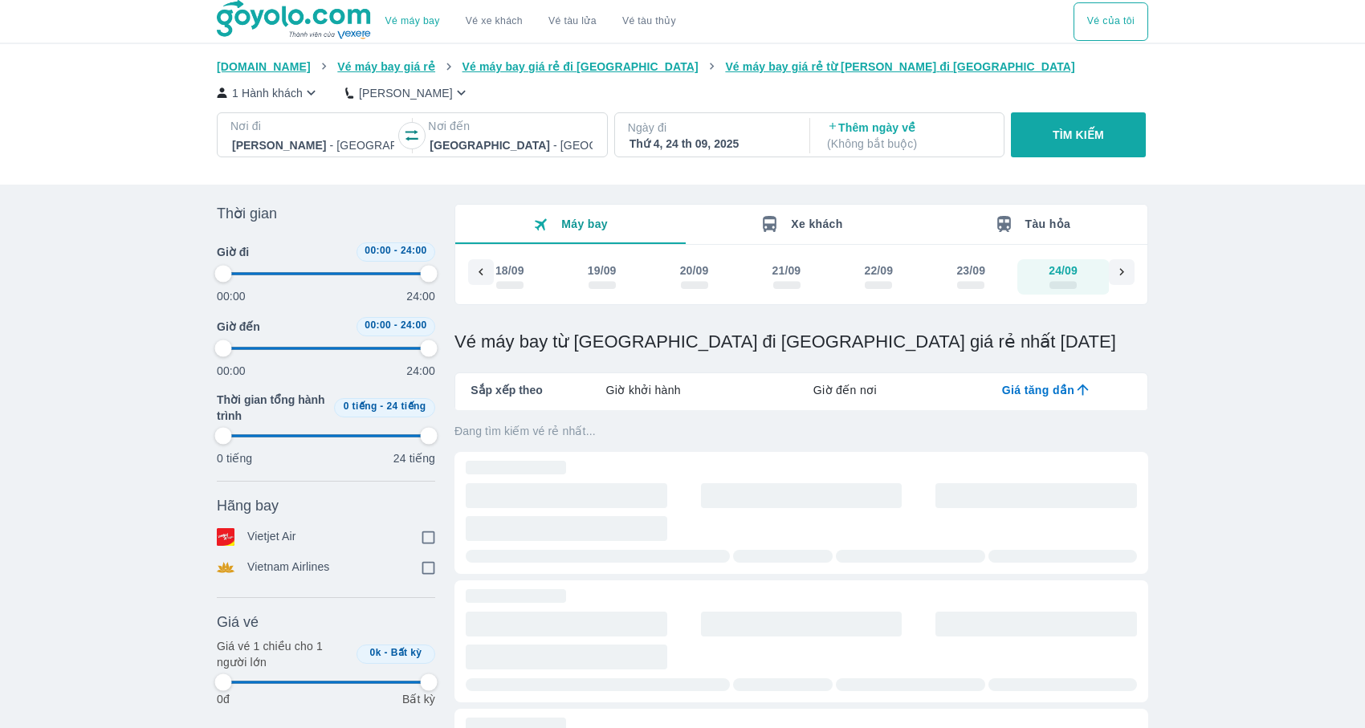
type input "97.9166666666667"
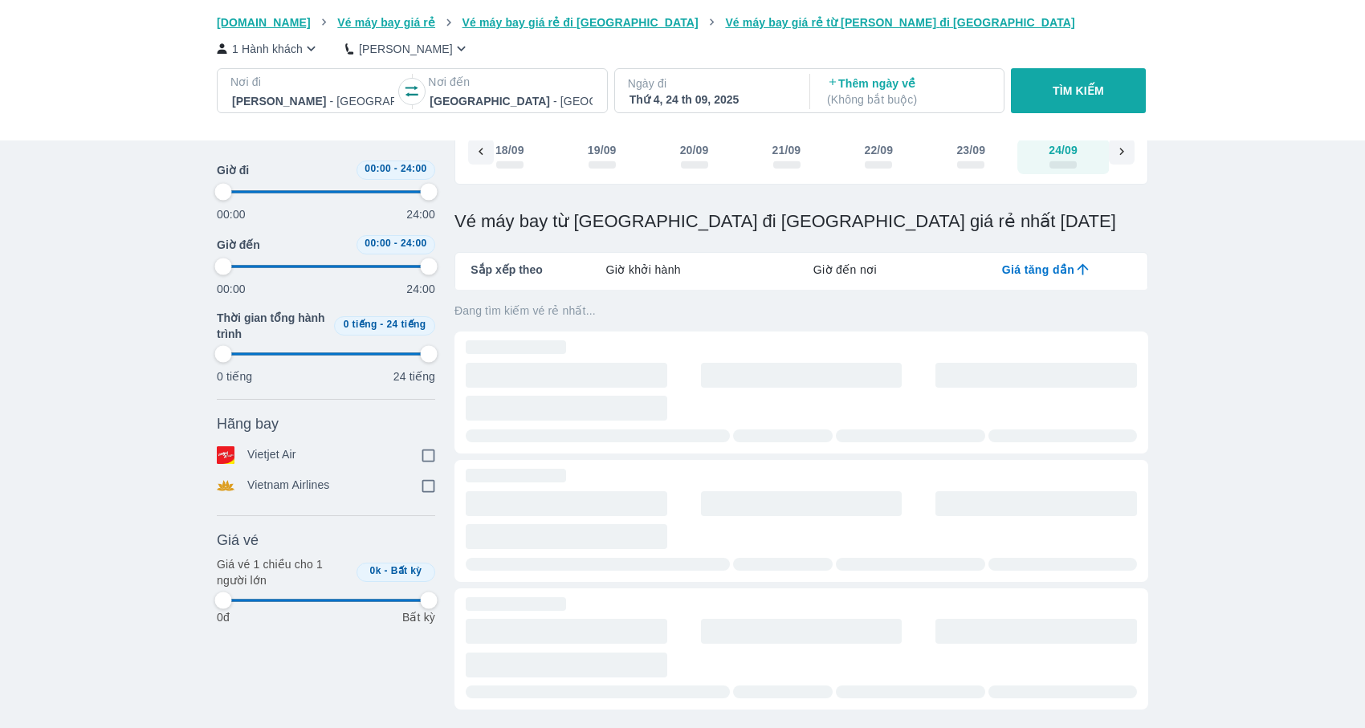
type input "97.9166666666667"
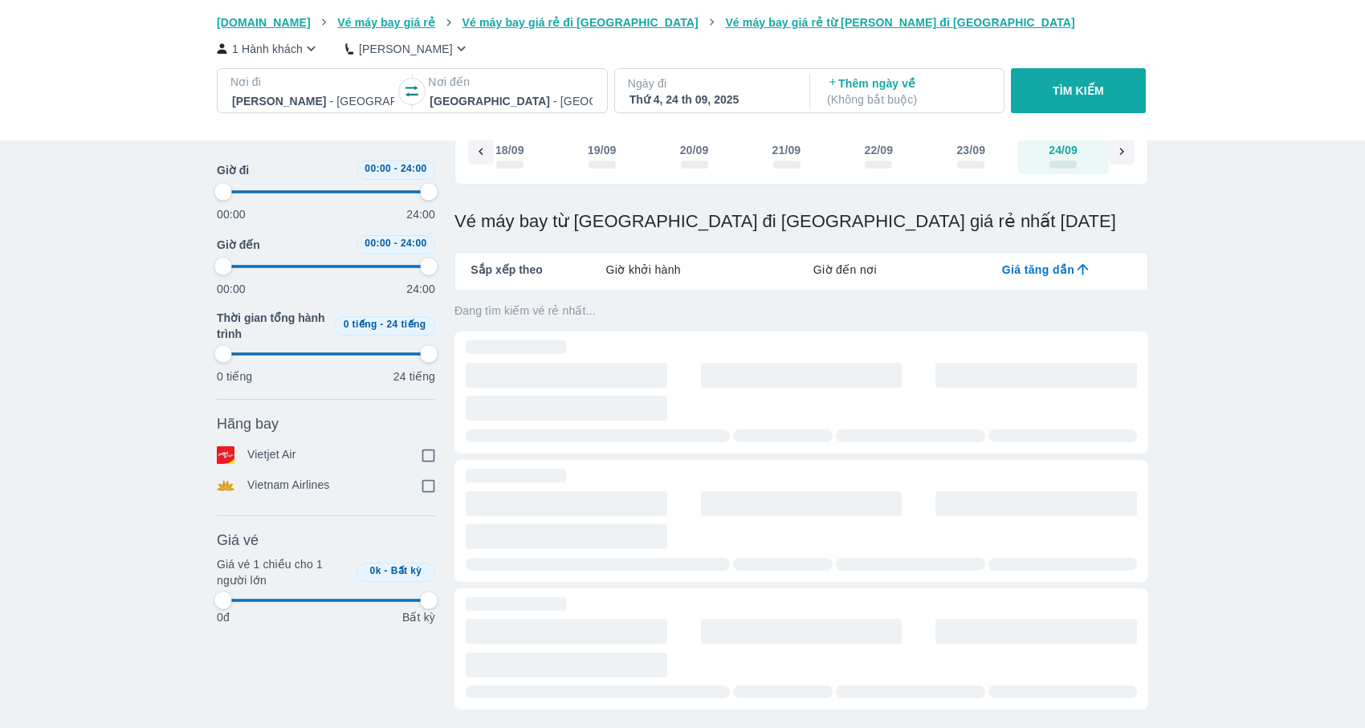
type input "97.9166666666667"
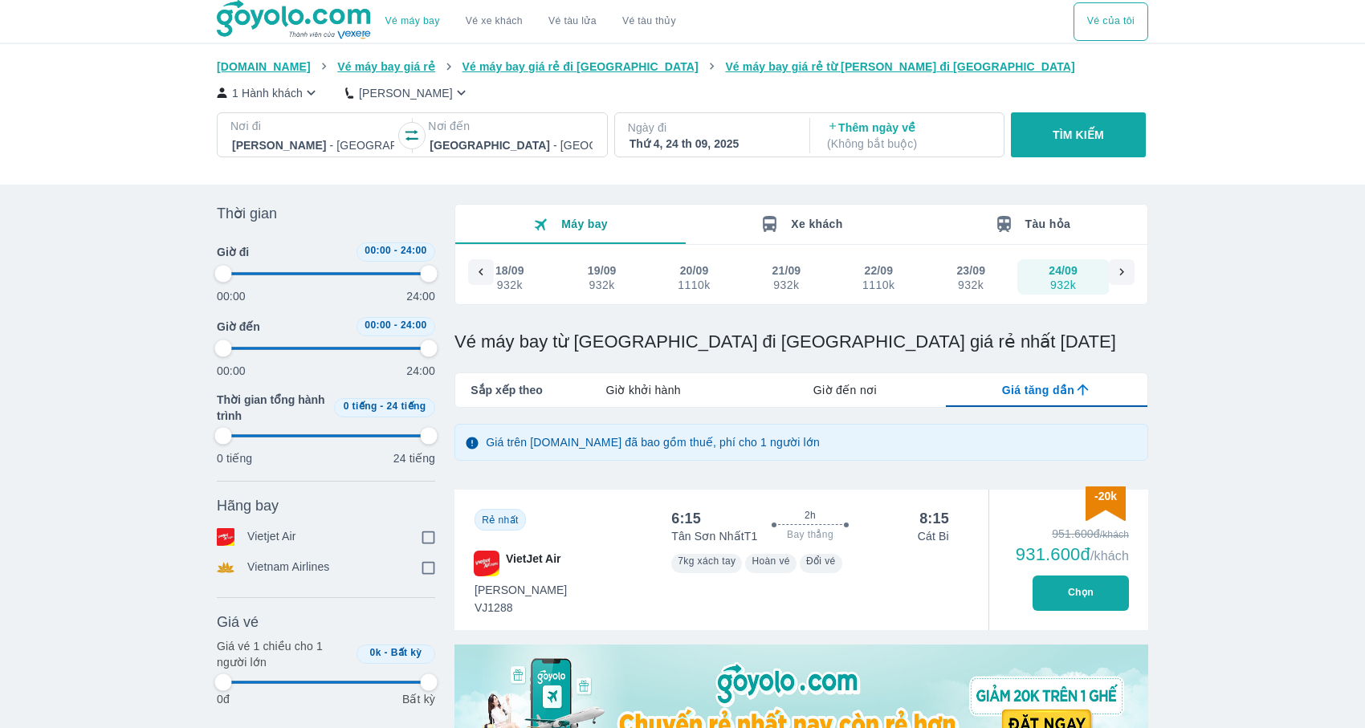
type input "97.9166666666667"
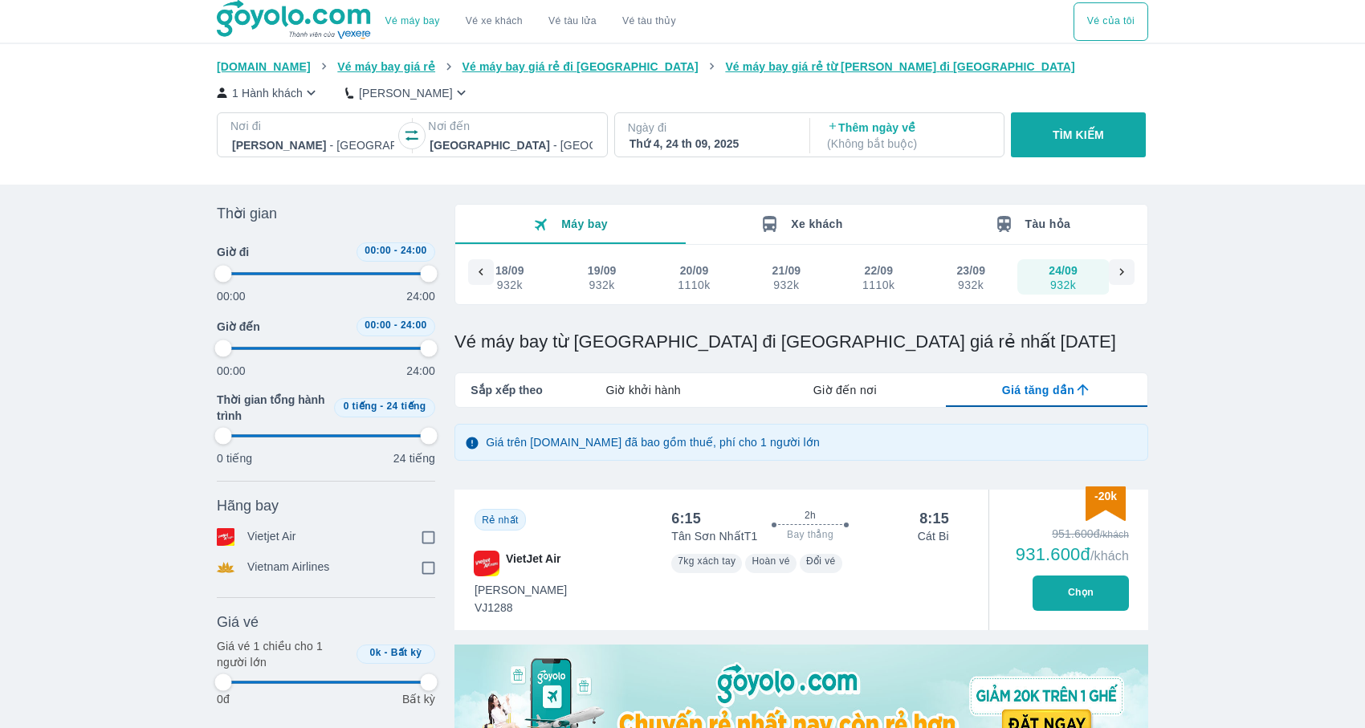
type input "97.9166666666667"
checkbox input "true"
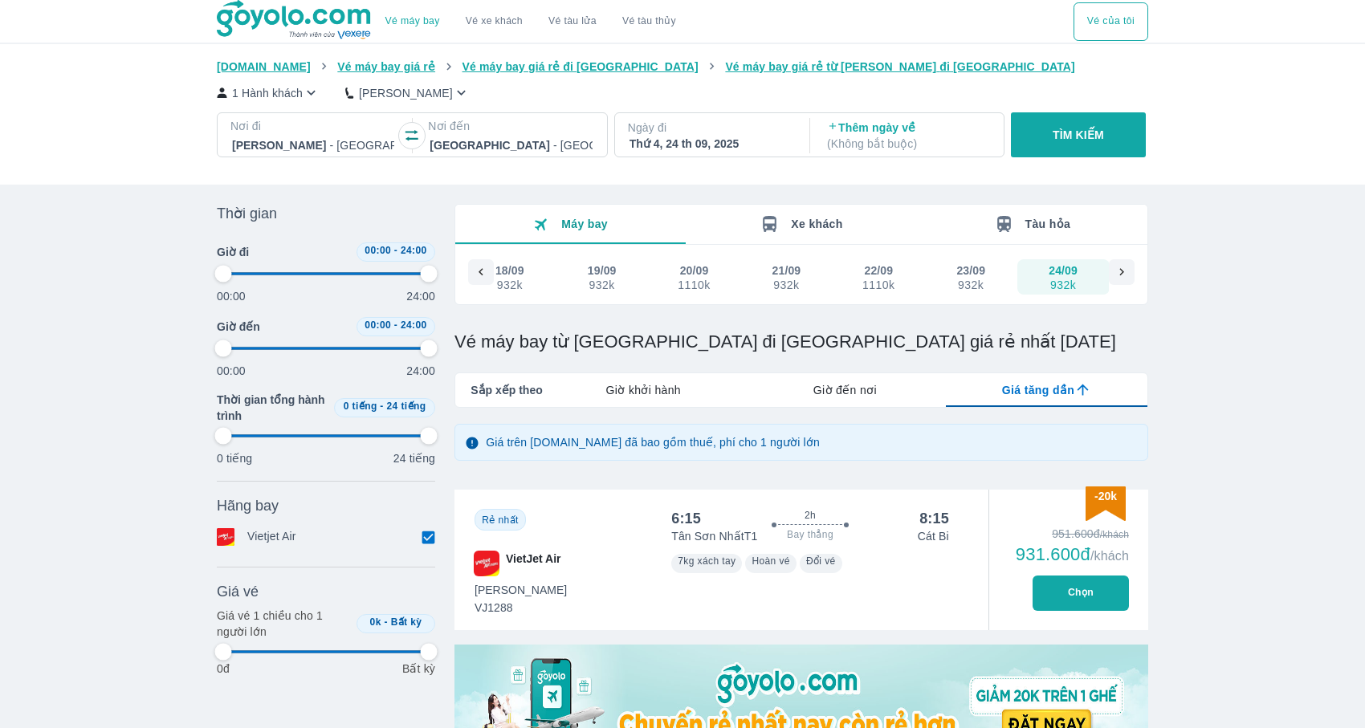
type input "97.9166666666667"
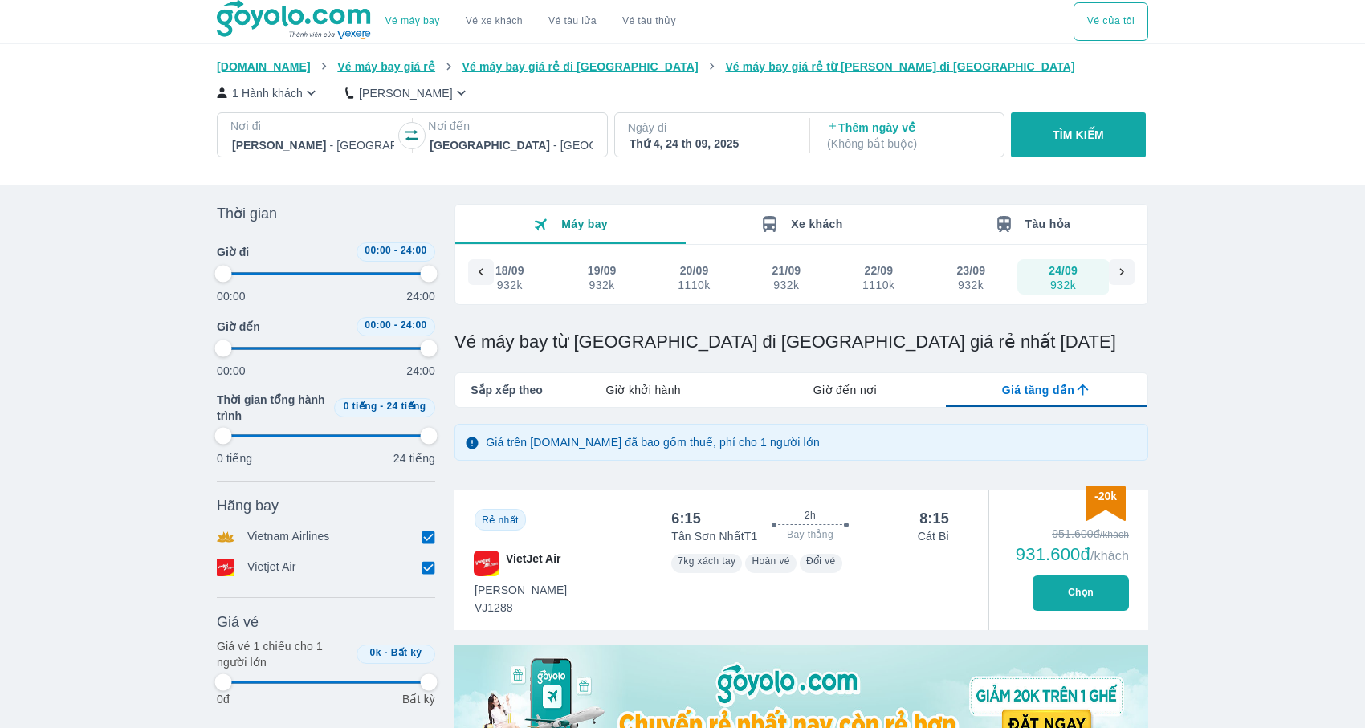
type input "97.9166666666667"
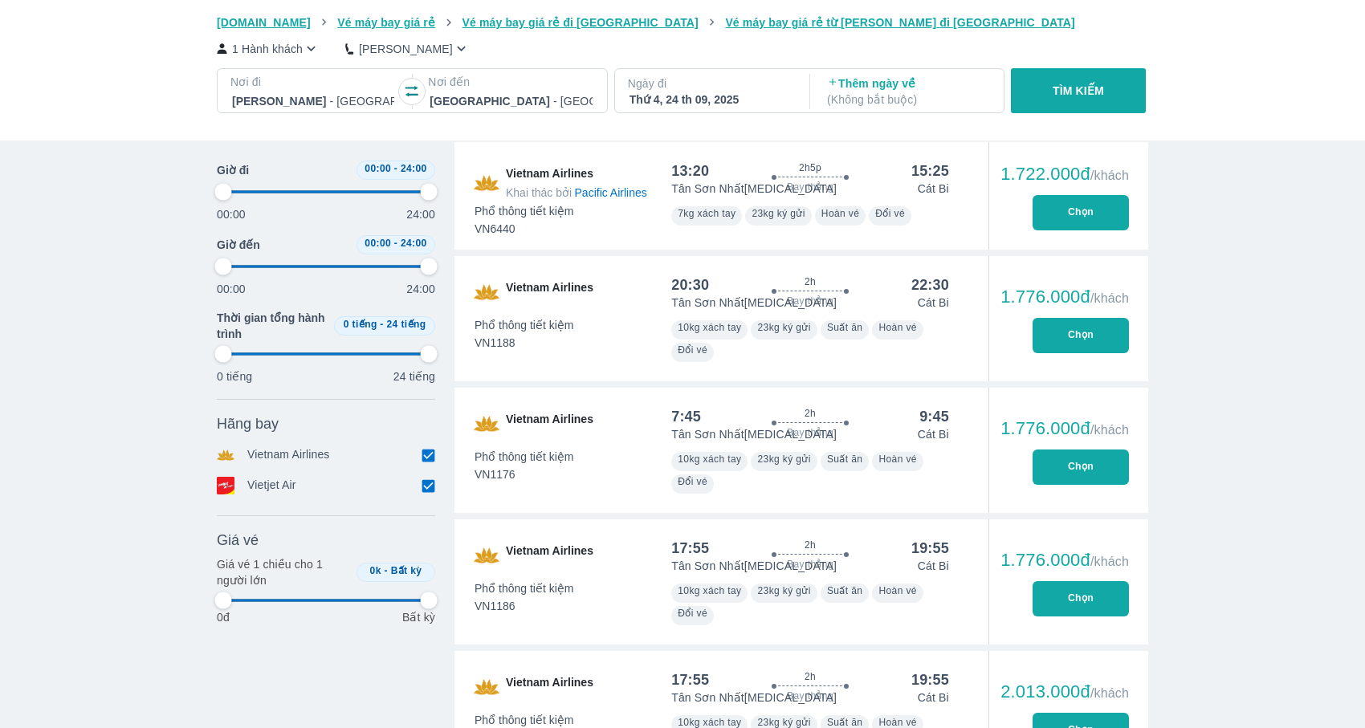
type input "97.9166666666667"
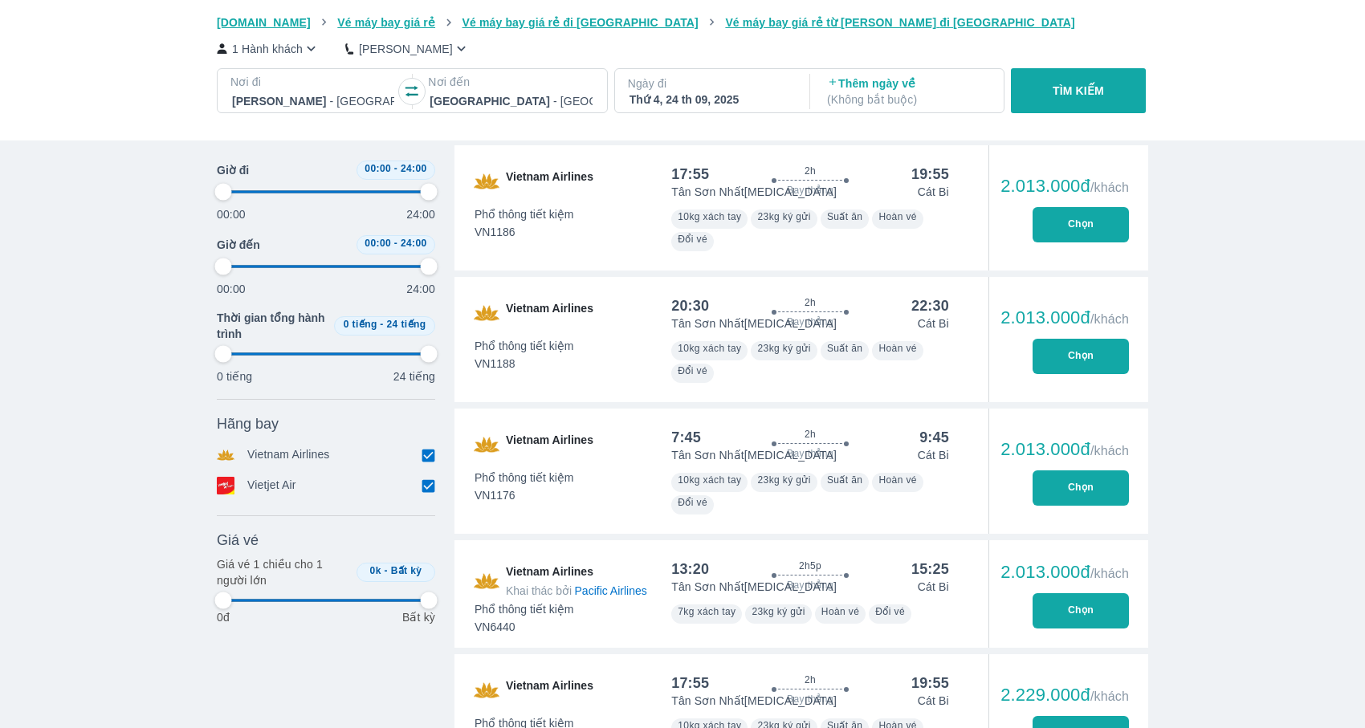
type input "97.9166666666667"
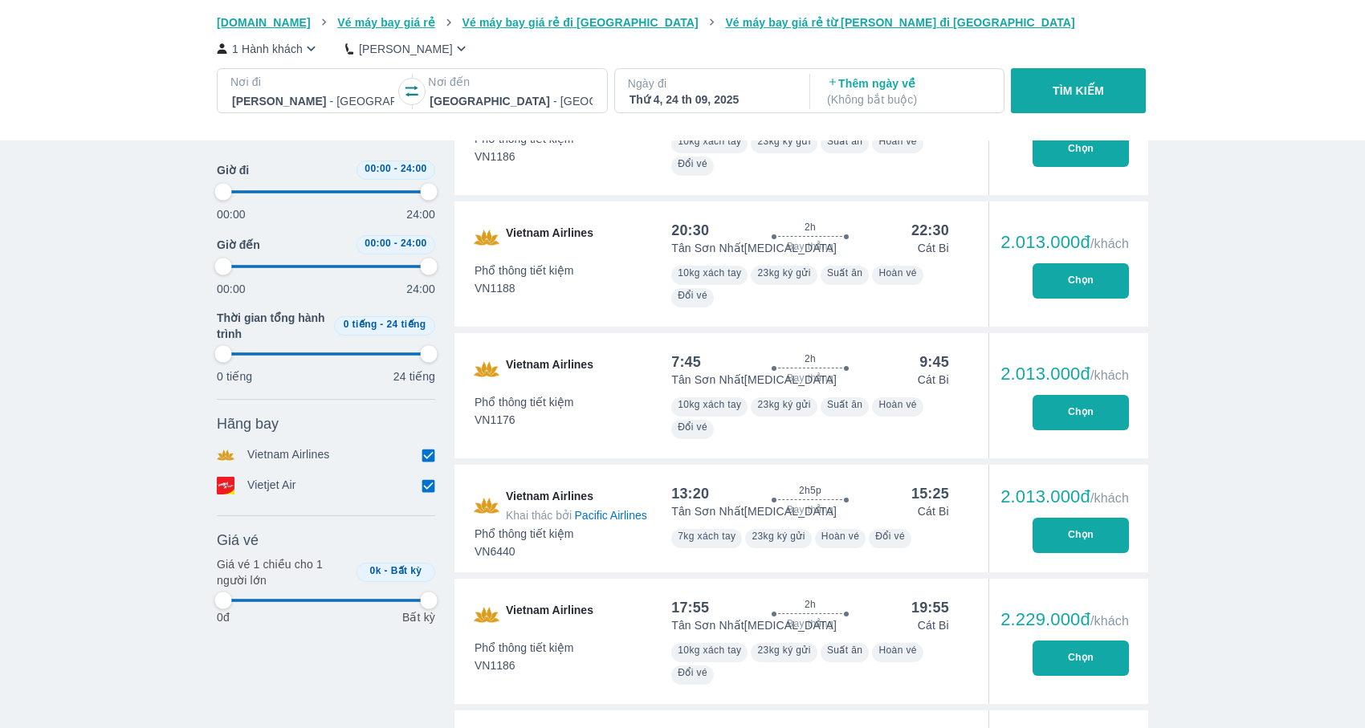
type input "97.9166666666667"
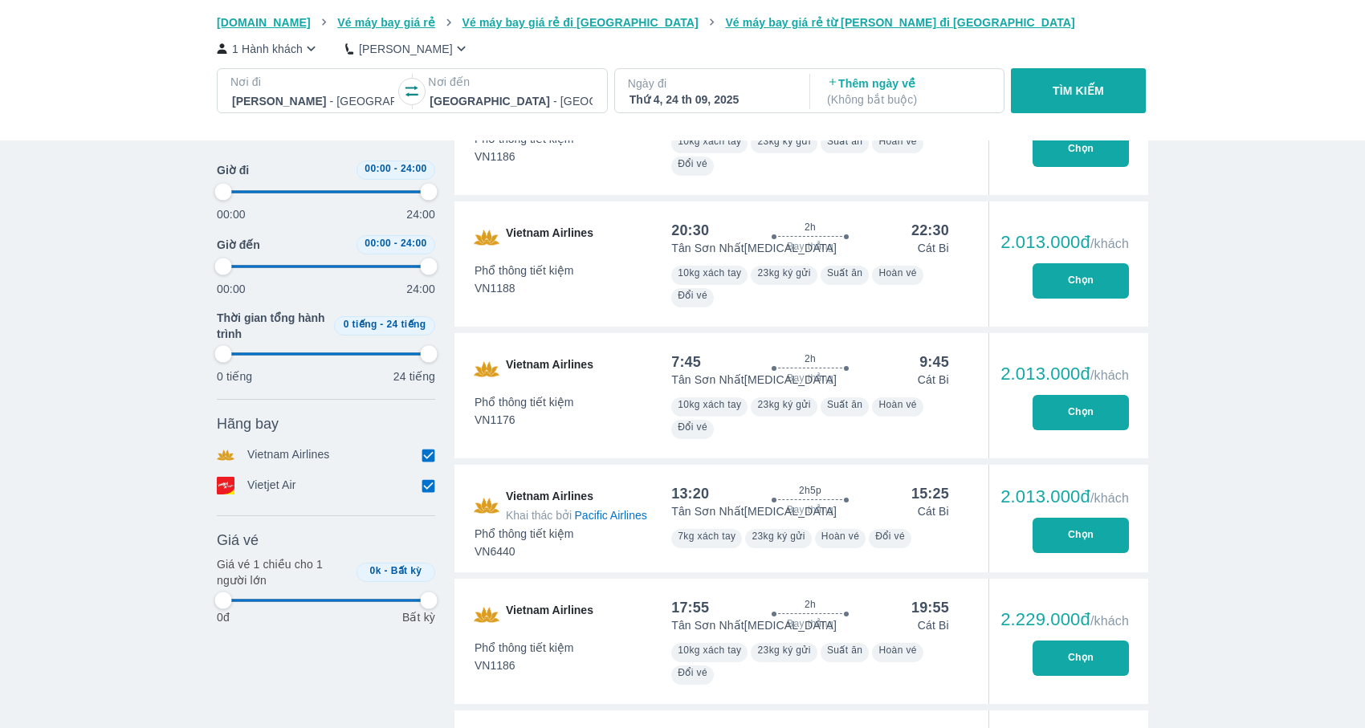
type input "97.9166666666667"
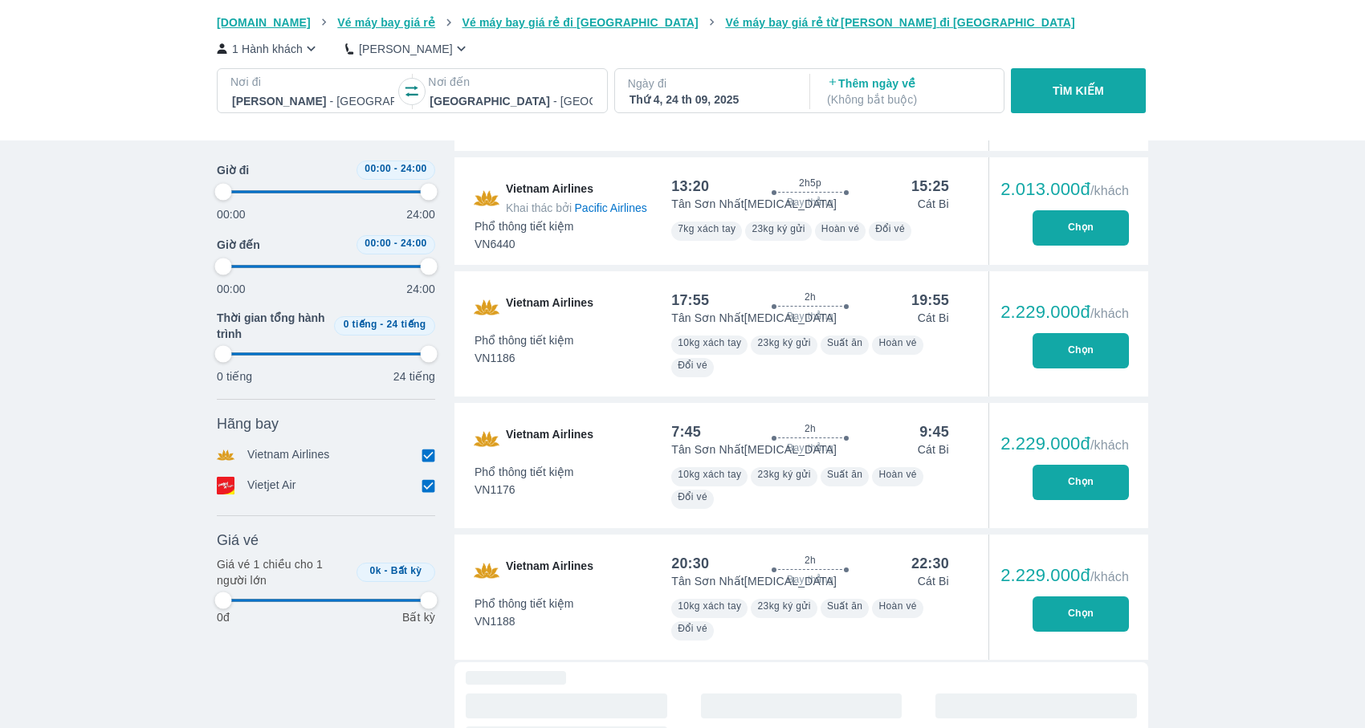
type input "97.9166666666667"
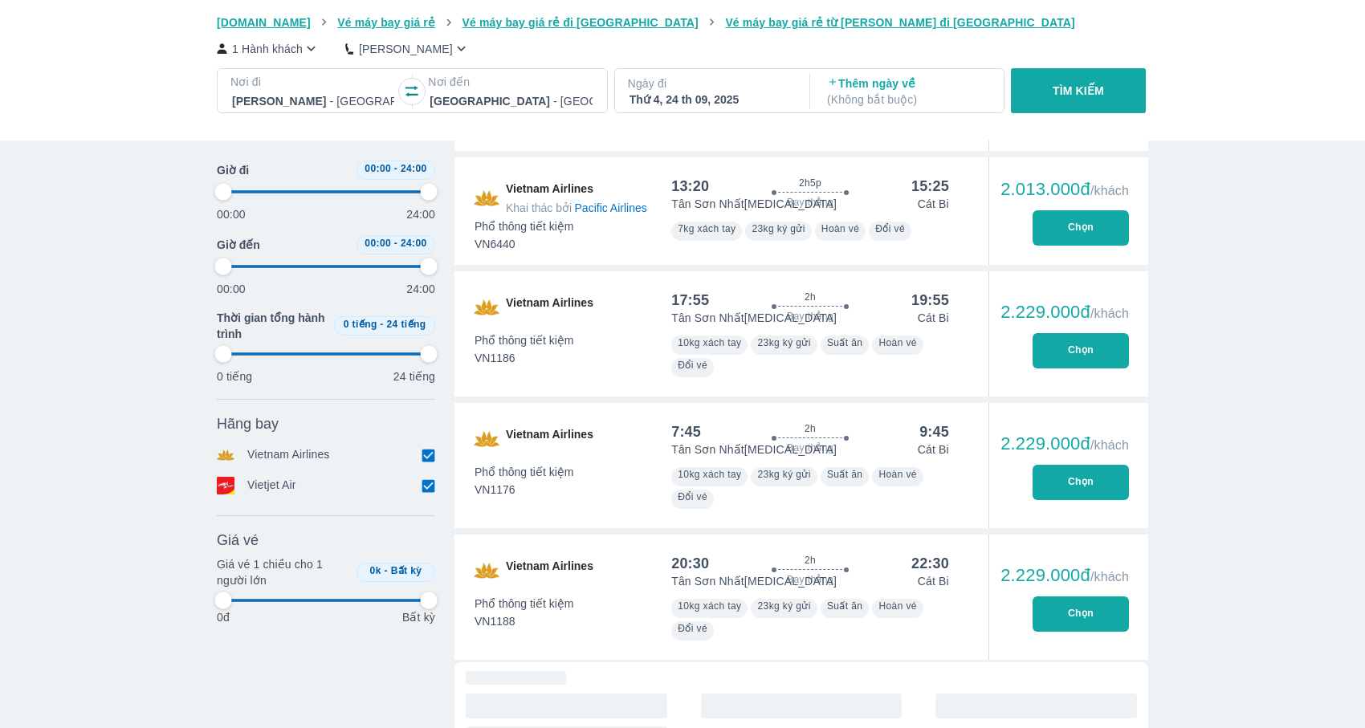
type input "97.9166666666667"
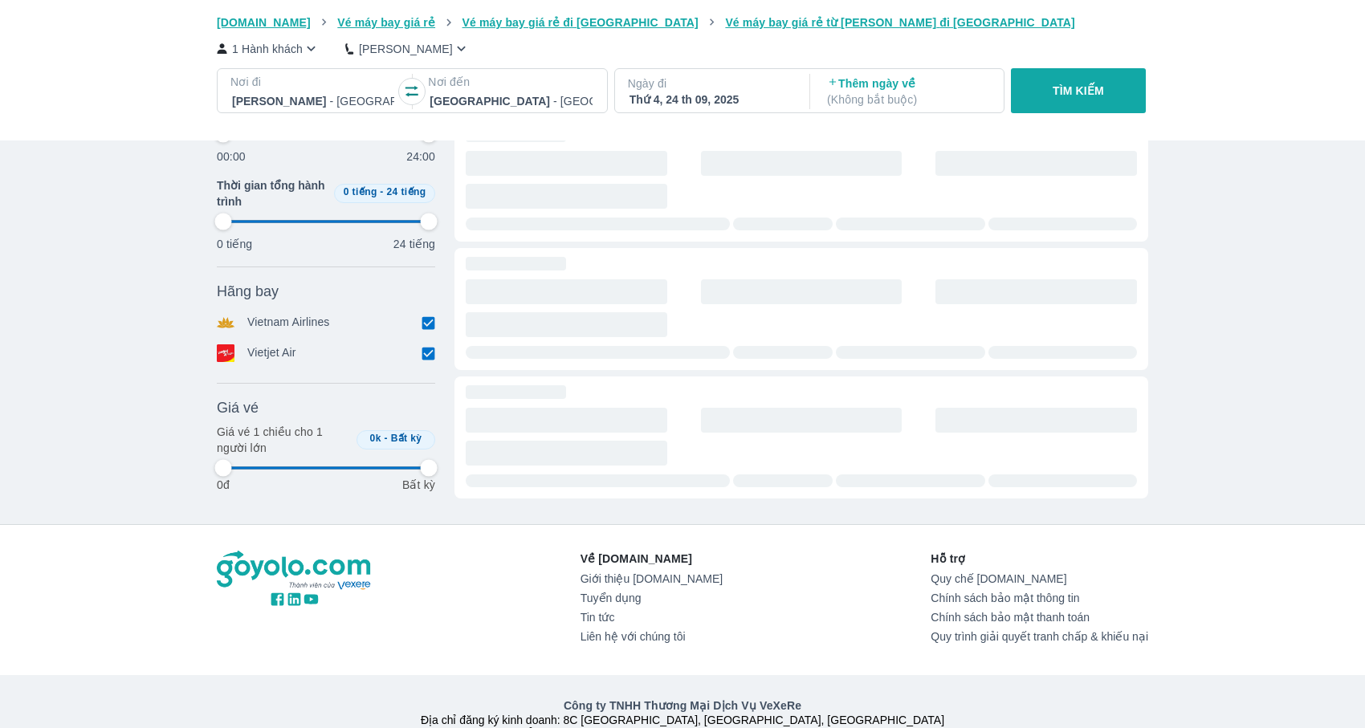
scroll to position [5680, 0]
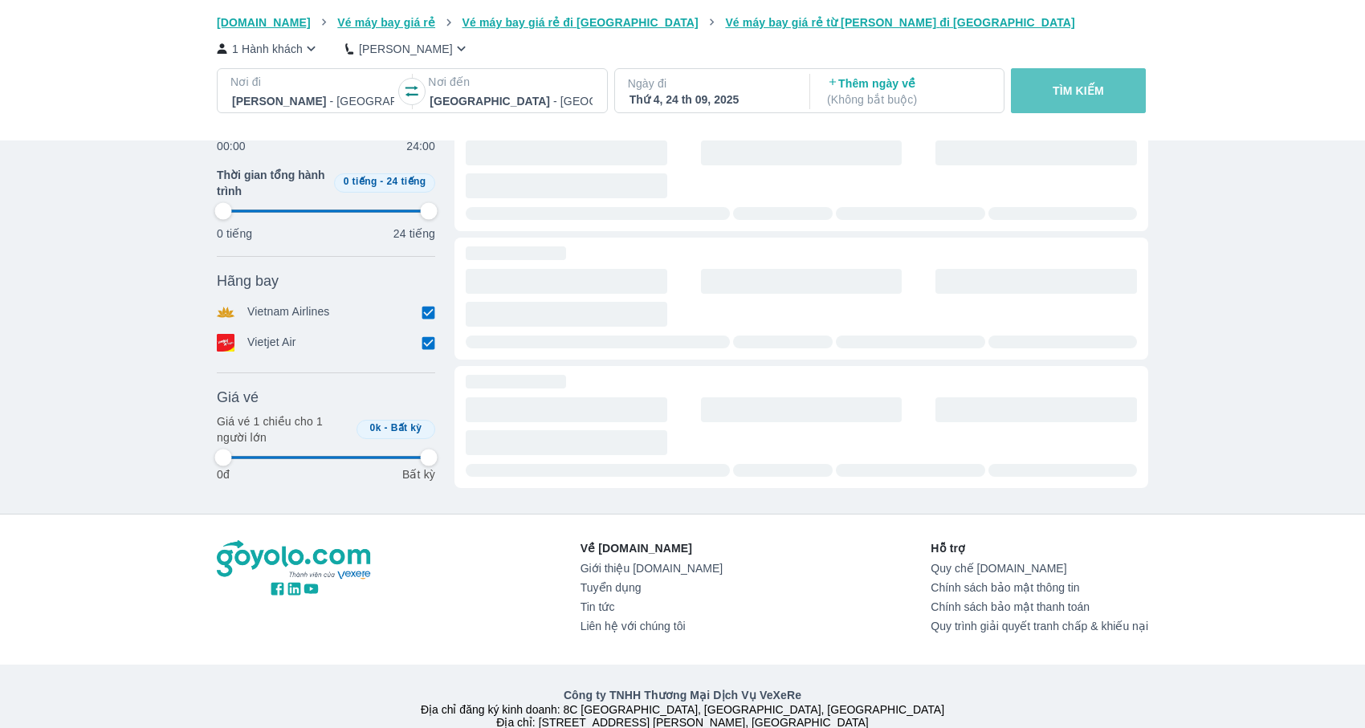
click at [1084, 98] on p "TÌM KIẾM" at bounding box center [1077, 91] width 51 height 16
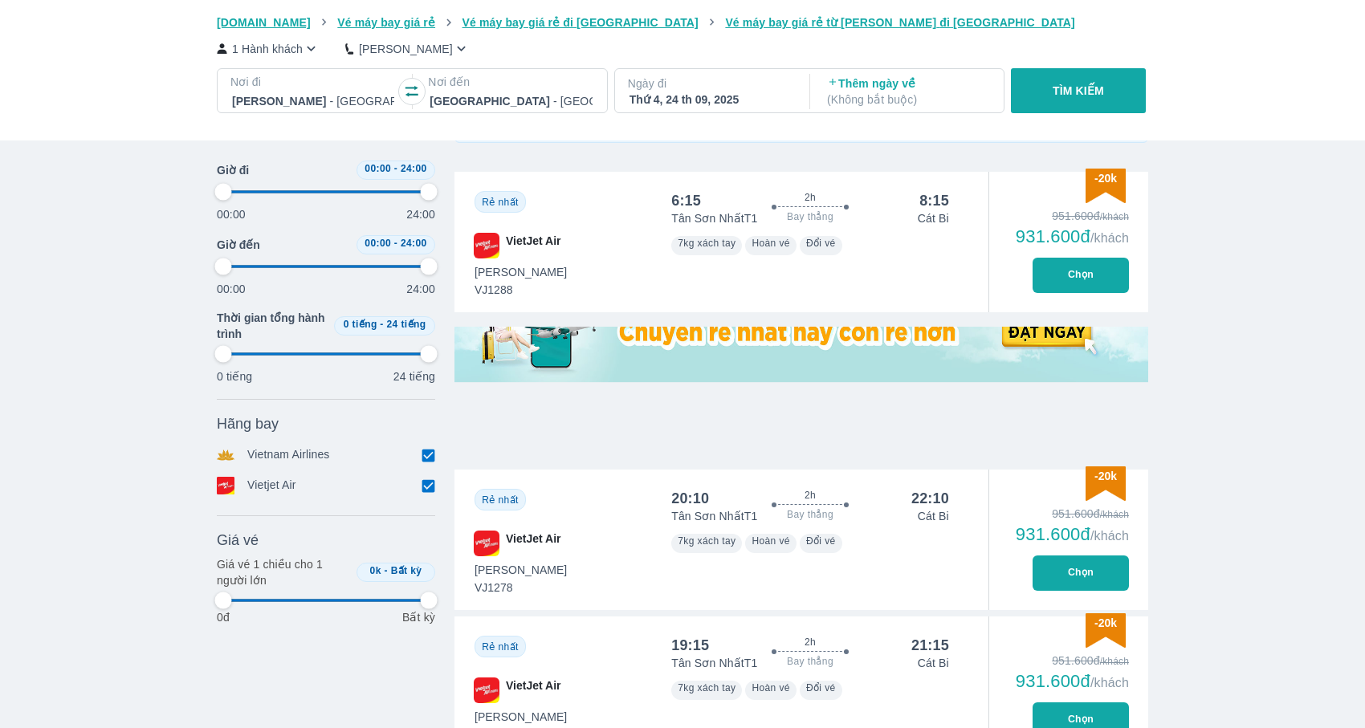
scroll to position [0, 0]
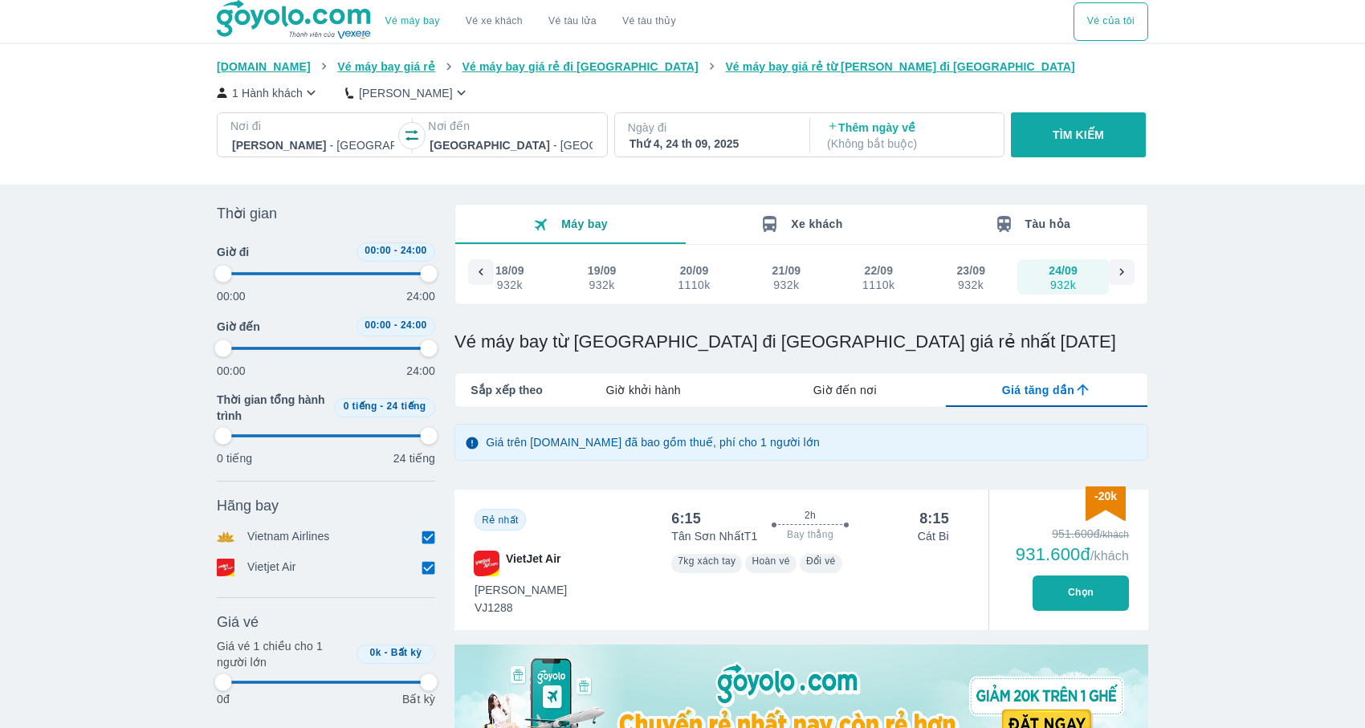
click at [1106, 117] on button "TÌM KIẾM" at bounding box center [1078, 134] width 134 height 45
